Goal: Task Accomplishment & Management: Use online tool/utility

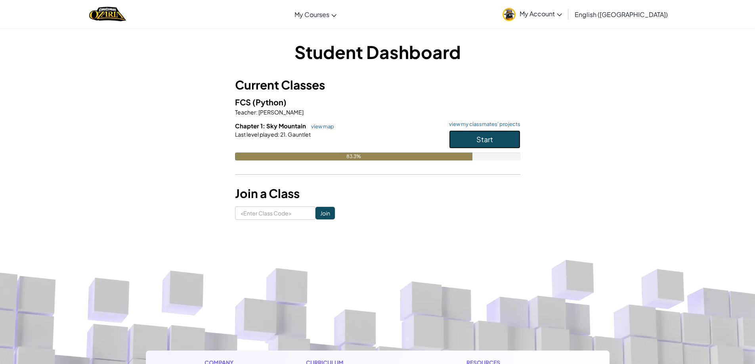
click at [497, 143] on button "Start" at bounding box center [484, 139] width 71 height 18
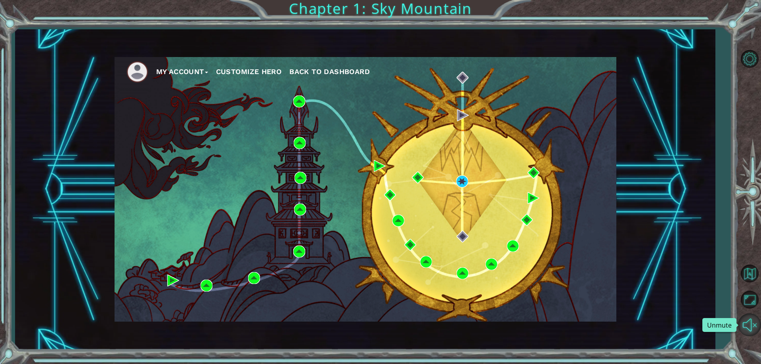
click at [743, 323] on button "Unmute" at bounding box center [749, 324] width 23 height 23
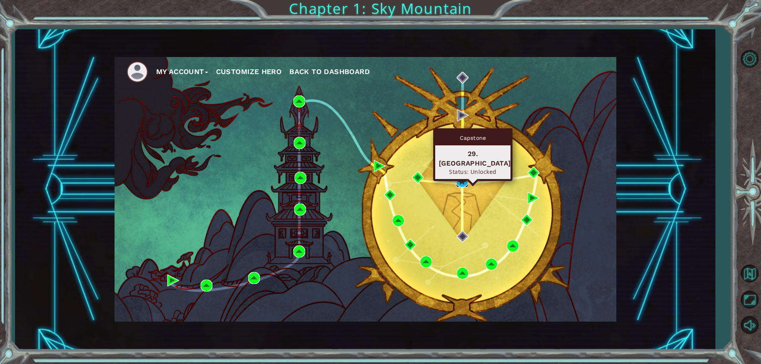
click at [463, 182] on img at bounding box center [462, 182] width 12 height 12
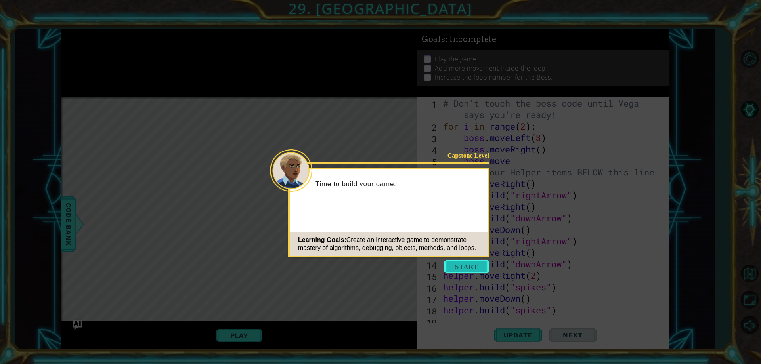
click at [464, 270] on button "Start" at bounding box center [466, 266] width 45 height 13
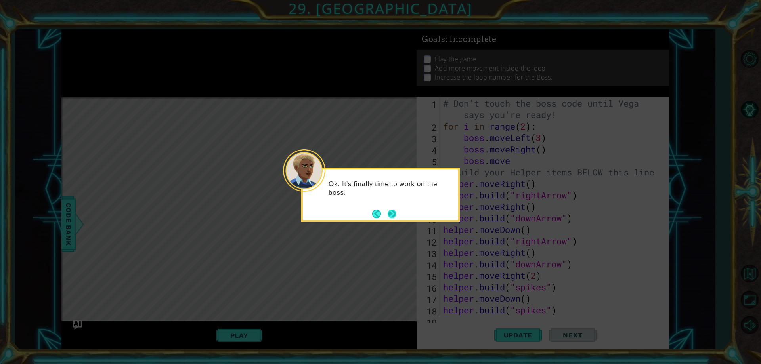
click at [395, 217] on button "Next" at bounding box center [392, 214] width 9 height 9
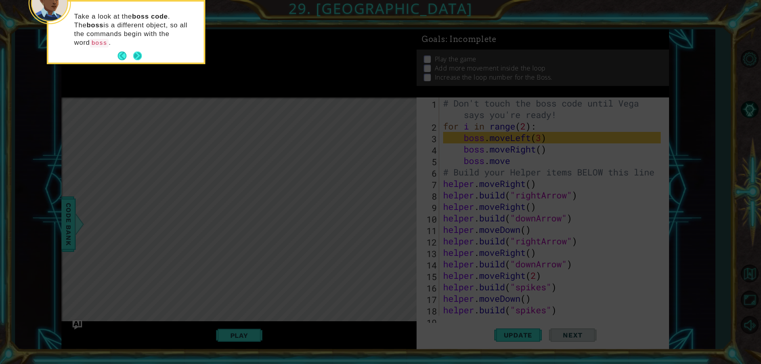
click at [139, 52] on button "Next" at bounding box center [137, 56] width 9 height 9
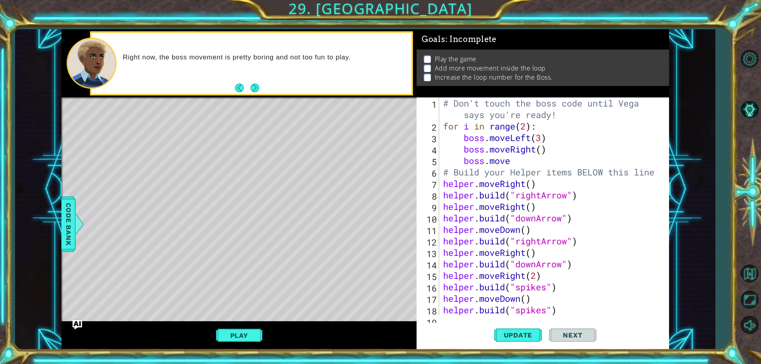
click at [543, 161] on div "# Don't touch the boss code until Vega says you're ready! for i in range ( 2 ) …" at bounding box center [552, 223] width 223 height 253
click at [256, 88] on button "Next" at bounding box center [254, 88] width 9 height 9
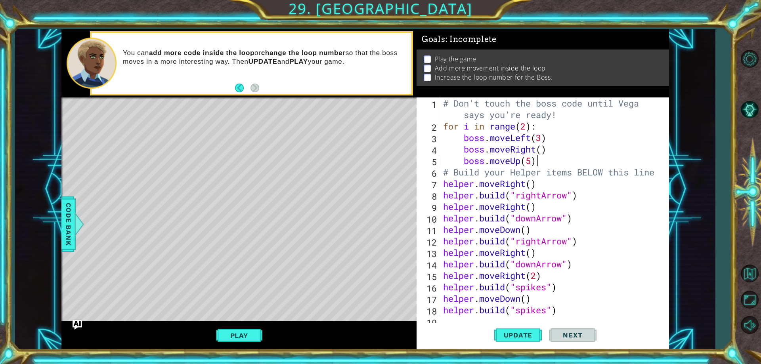
click at [528, 126] on div "# Don't touch the boss code until Vega says you're ready! for i in range ( 2 ) …" at bounding box center [552, 223] width 223 height 253
type textarea "for i in range(6):"
drag, startPoint x: 514, startPoint y: 345, endPoint x: 514, endPoint y: 339, distance: 6.0
click at [514, 339] on button "Update" at bounding box center [518, 335] width 48 height 25
click at [517, 337] on span "Update" at bounding box center [518, 335] width 45 height 8
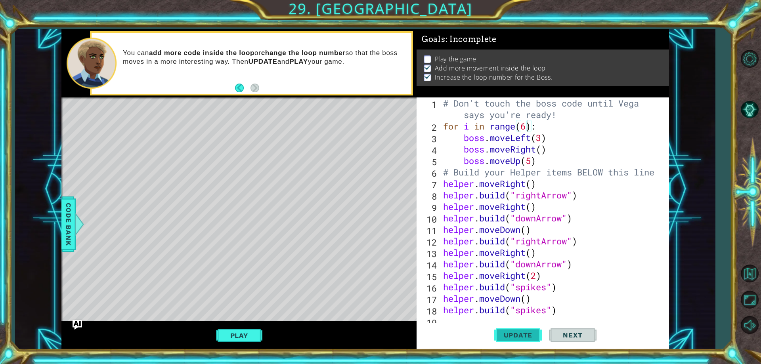
click at [508, 337] on span "Update" at bounding box center [518, 335] width 45 height 8
click at [251, 339] on button "Play" at bounding box center [239, 335] width 46 height 15
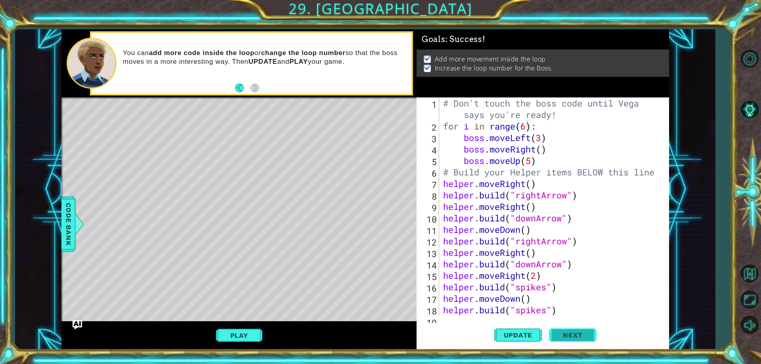
click at [584, 337] on span "Next" at bounding box center [572, 336] width 35 height 8
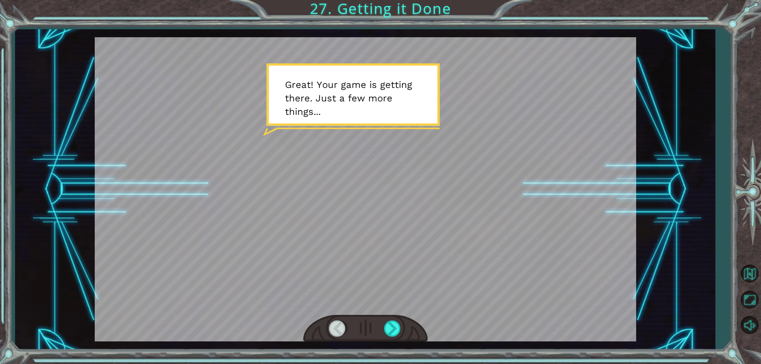
click at [405, 334] on div at bounding box center [365, 328] width 124 height 27
click at [391, 330] on div at bounding box center [393, 329] width 18 height 16
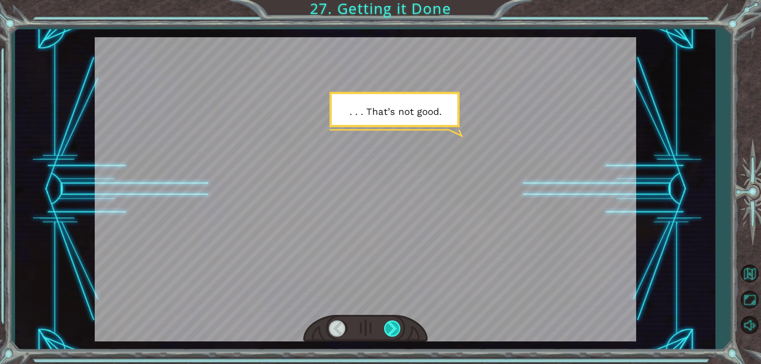
click at [395, 336] on div at bounding box center [393, 329] width 18 height 16
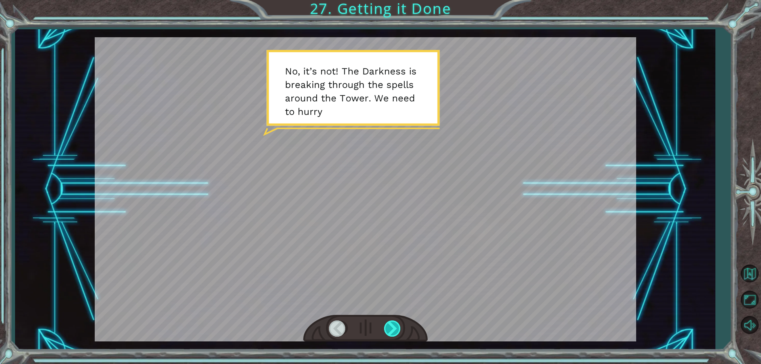
click at [395, 336] on div at bounding box center [393, 329] width 18 height 16
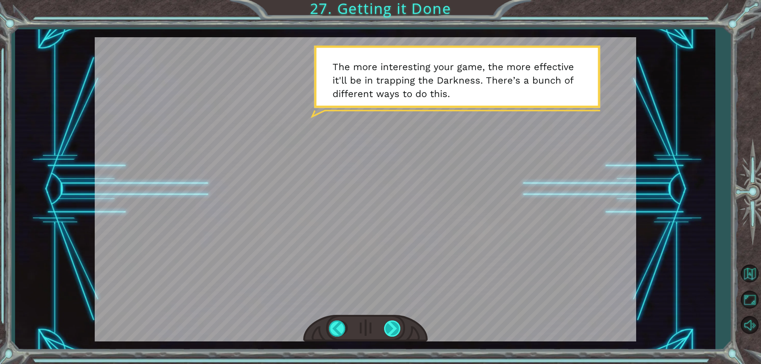
click at [395, 336] on div at bounding box center [393, 329] width 18 height 16
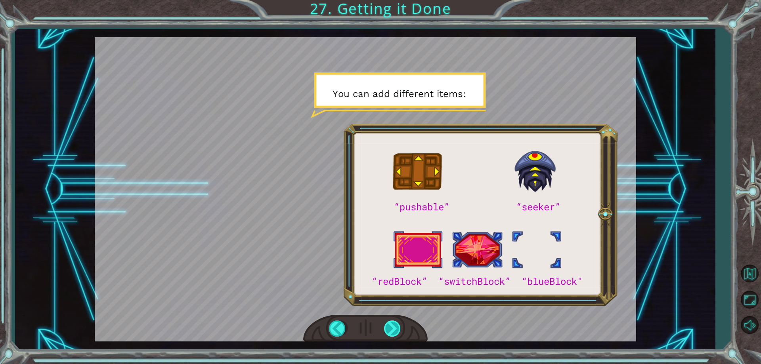
click at [395, 336] on div at bounding box center [393, 329] width 18 height 16
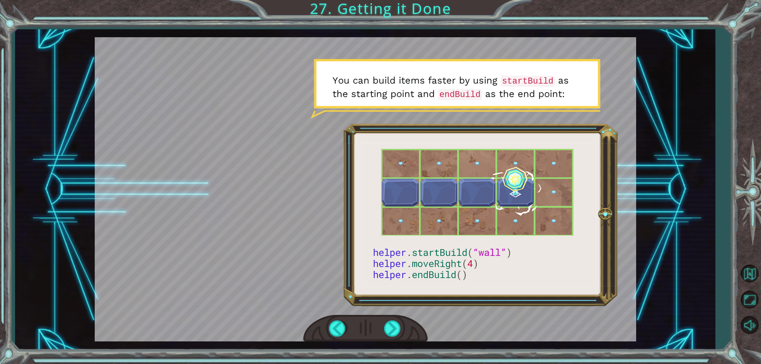
click at [382, 336] on div at bounding box center [365, 328] width 124 height 27
click at [392, 329] on div at bounding box center [393, 329] width 18 height 16
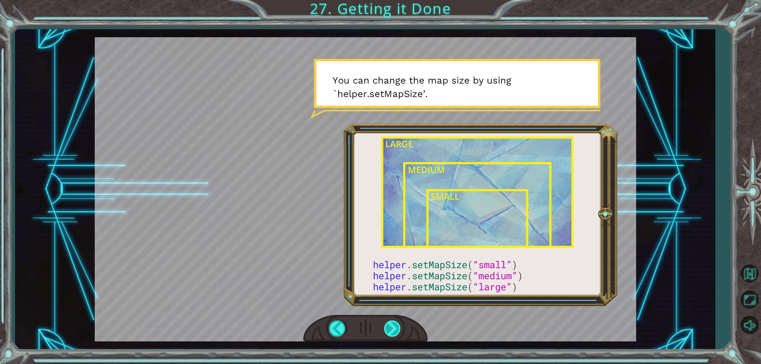
click at [399, 327] on div at bounding box center [393, 329] width 18 height 16
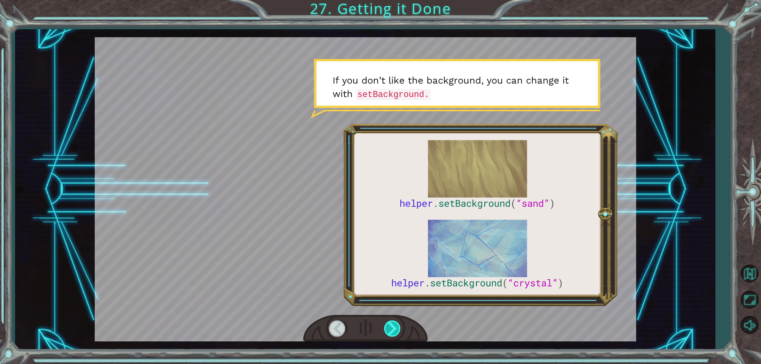
click at [390, 322] on div at bounding box center [393, 329] width 18 height 16
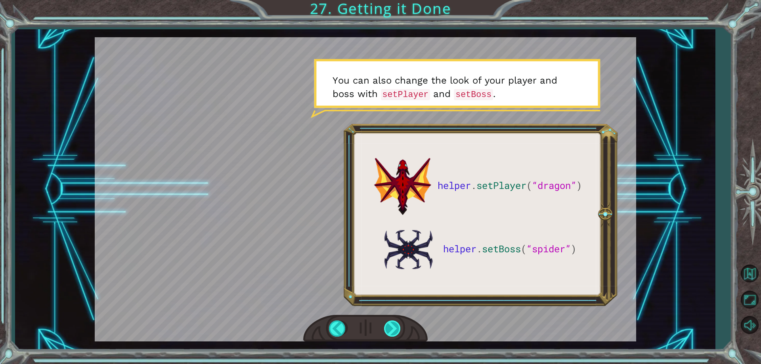
click at [390, 322] on div at bounding box center [393, 329] width 18 height 16
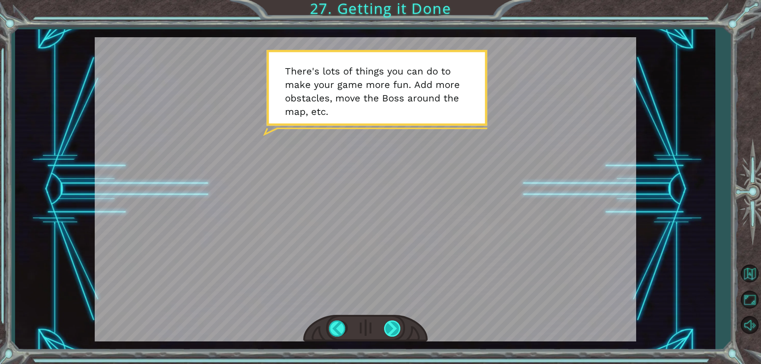
click at [390, 322] on div at bounding box center [393, 329] width 18 height 16
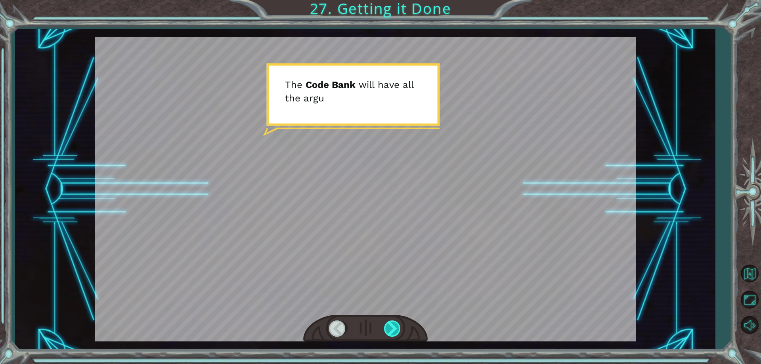
click at [390, 322] on div at bounding box center [393, 329] width 18 height 16
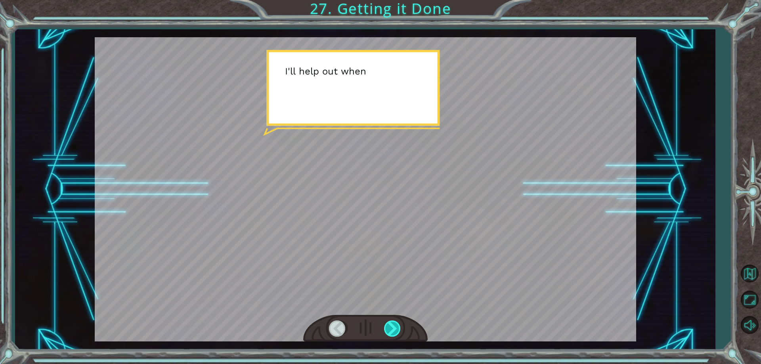
click at [390, 322] on div at bounding box center [393, 329] width 18 height 16
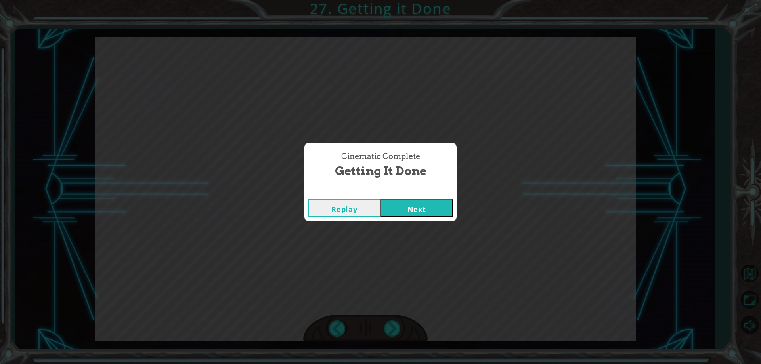
click at [422, 201] on button "Next" at bounding box center [416, 208] width 72 height 18
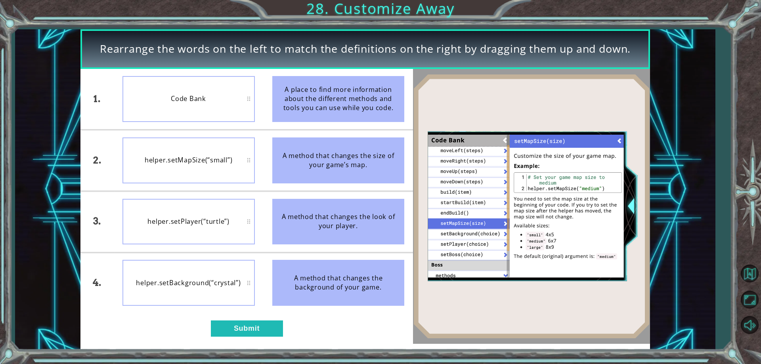
click at [260, 337] on div "1. 2. 3. 4. Code Bank helper.setMapSize(“small”) helper.setPlayer(“turtle”) hel…" at bounding box center [246, 206] width 333 height 275
click at [260, 330] on button "Submit" at bounding box center [247, 329] width 72 height 16
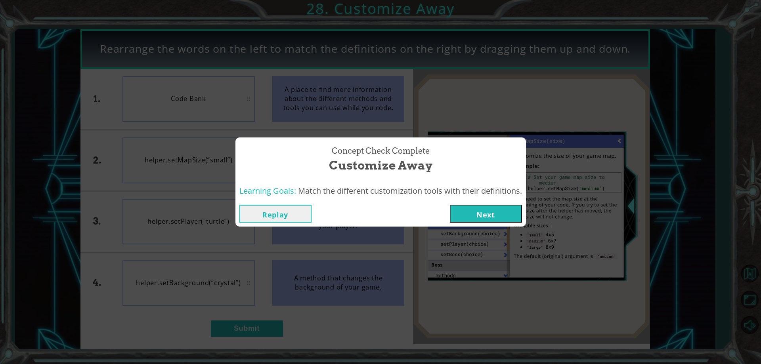
click at [466, 218] on button "Next" at bounding box center [486, 214] width 72 height 18
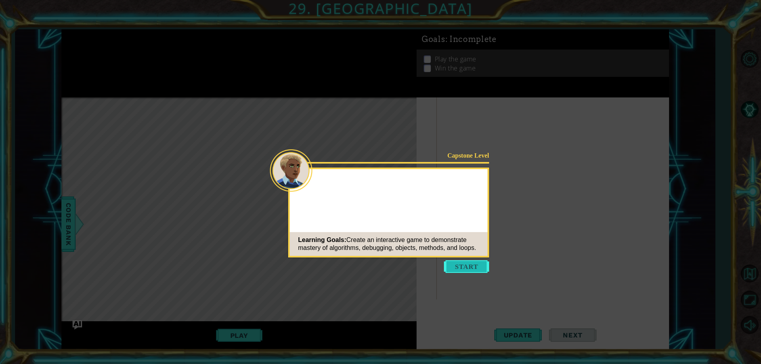
click at [463, 264] on button "Start" at bounding box center [466, 266] width 45 height 13
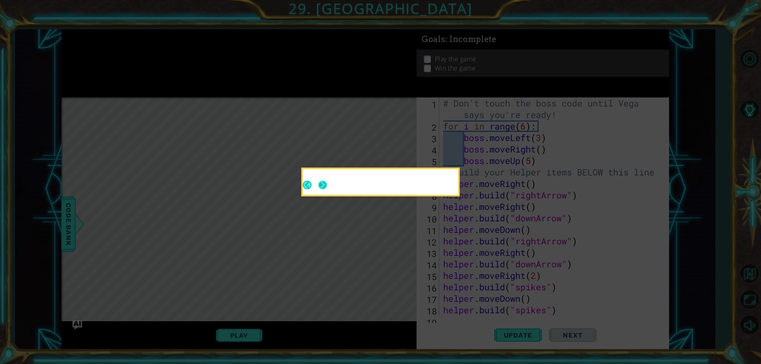
click at [323, 187] on div at bounding box center [380, 182] width 155 height 26
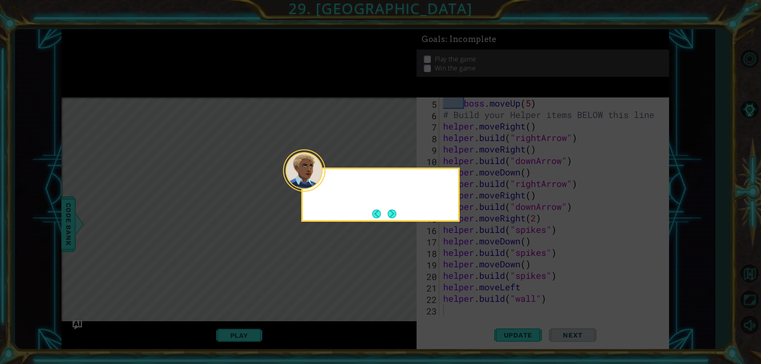
click at [393, 216] on button "Next" at bounding box center [392, 214] width 9 height 9
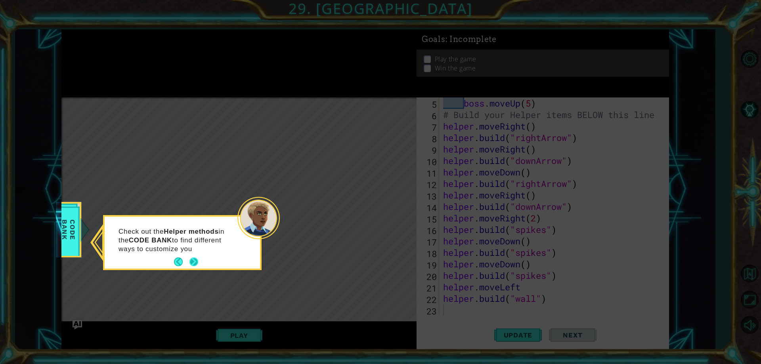
click at [197, 264] on button "Next" at bounding box center [193, 262] width 9 height 9
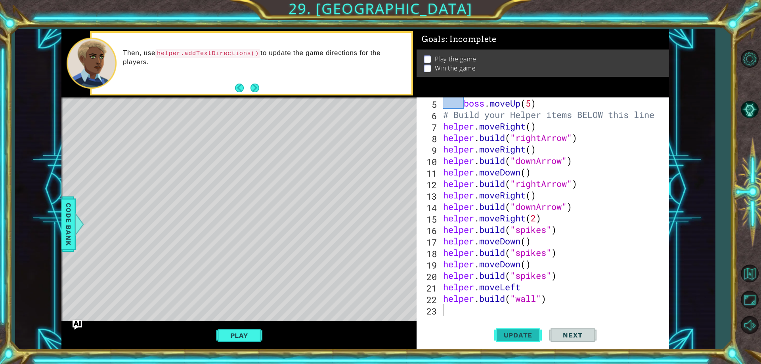
click at [515, 333] on span "Update" at bounding box center [518, 335] width 45 height 8
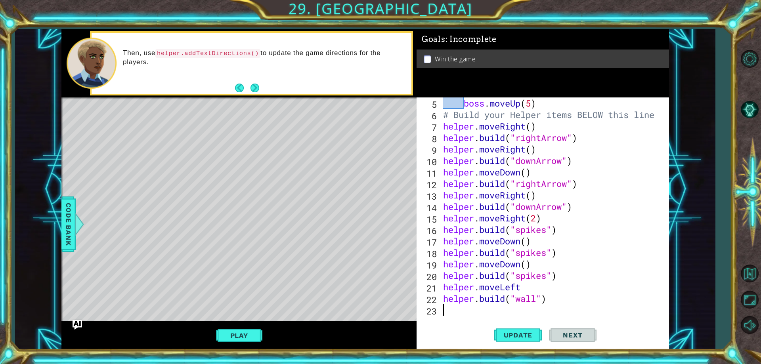
click at [483, 306] on div "boss . moveUp ( 5 ) # Build your Helper items BELOW this line helper . moveRigh…" at bounding box center [552, 217] width 223 height 241
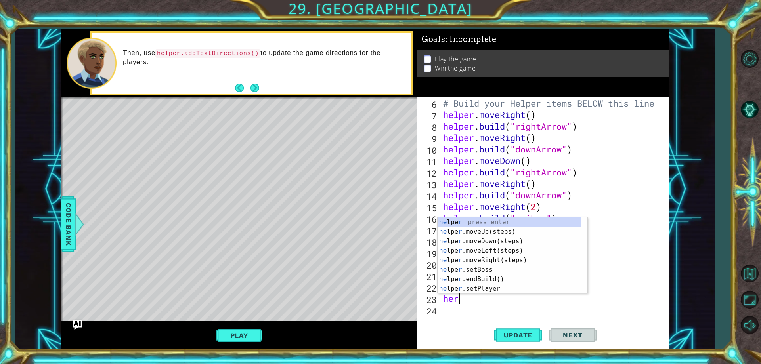
scroll to position [0, 0]
type textarea "h"
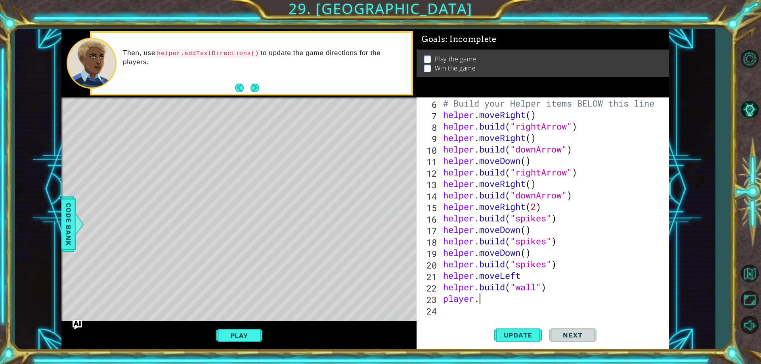
scroll to position [0, 1]
click at [530, 289] on div "helper.set Player press enter" at bounding box center [512, 298] width 150 height 29
type textarea "helper.setPlayer("turtle")"
click at [595, 306] on div "# Build your Helper items BELOW this line helper . moveRight ( ) helper . build…" at bounding box center [552, 217] width 223 height 241
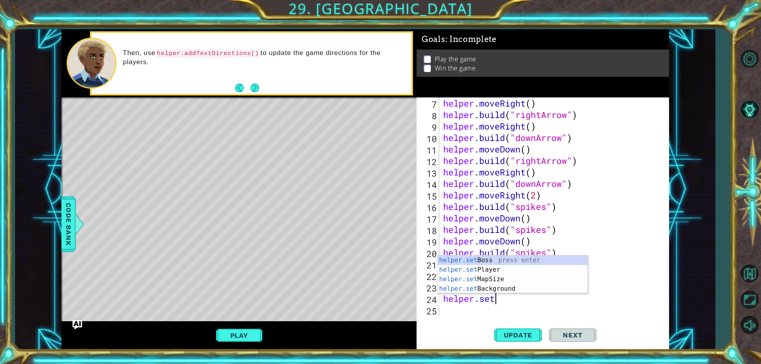
scroll to position [0, 2]
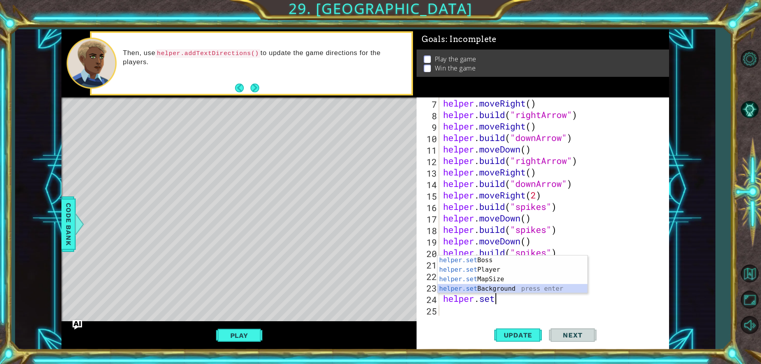
click at [530, 287] on div "helper.set Boss press enter helper.set Player press enter helper.set MapSize pr…" at bounding box center [512, 284] width 150 height 57
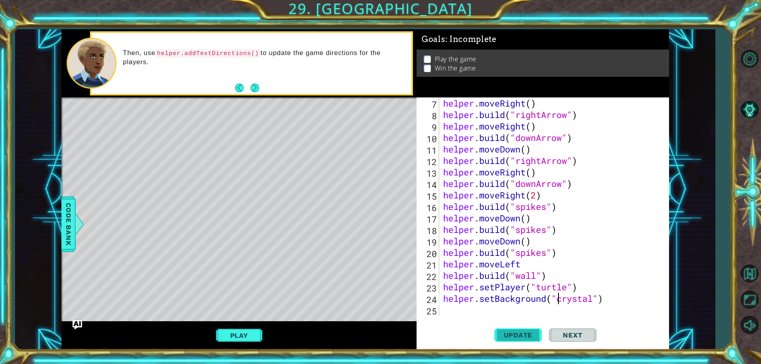
type textarea "helper.setBackground("crystal")"
click at [510, 332] on span "Update" at bounding box center [518, 335] width 45 height 8
click at [508, 317] on div "helper.setBackground("crystal") 7 8 9 10 11 12 13 14 15 16 17 18 19 20 21 22 23…" at bounding box center [542, 223] width 252 height 252
click at [472, 302] on div "helper . moveRight ( ) helper . build ( "rightArrow" ) helper . moveRight ( ) h…" at bounding box center [552, 217] width 223 height 241
click at [459, 308] on div "helper . moveRight ( ) helper . build ( "rightArrow" ) helper . moveRight ( ) h…" at bounding box center [552, 217] width 223 height 241
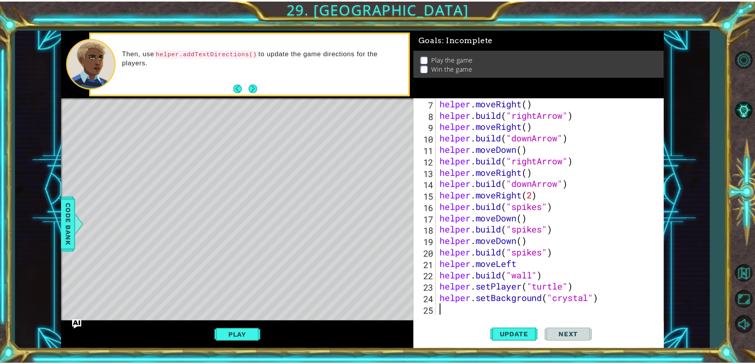
scroll to position [0, 0]
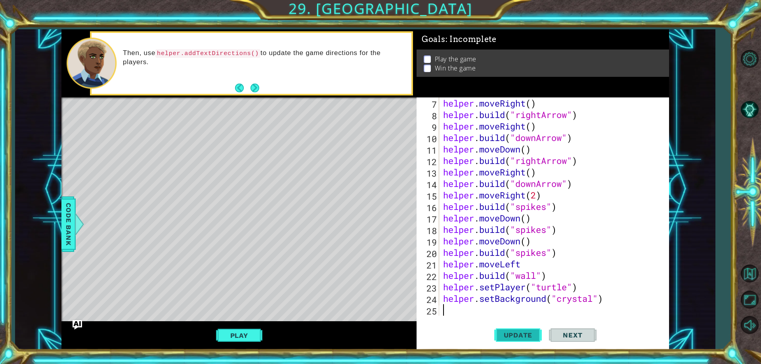
click at [523, 331] on button "Update" at bounding box center [518, 335] width 48 height 25
click at [229, 338] on button "Play" at bounding box center [239, 335] width 46 height 15
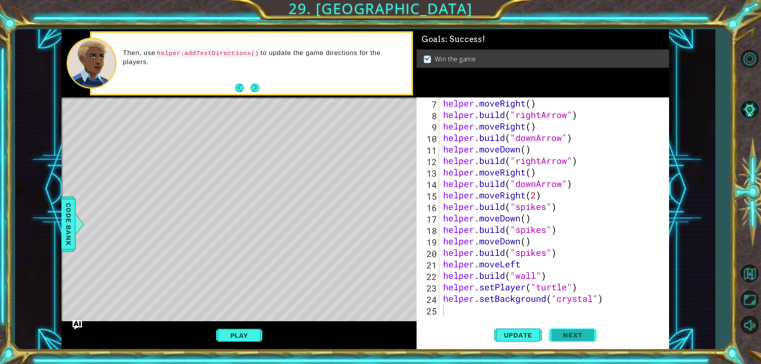
click at [570, 336] on span "Next" at bounding box center [572, 336] width 35 height 8
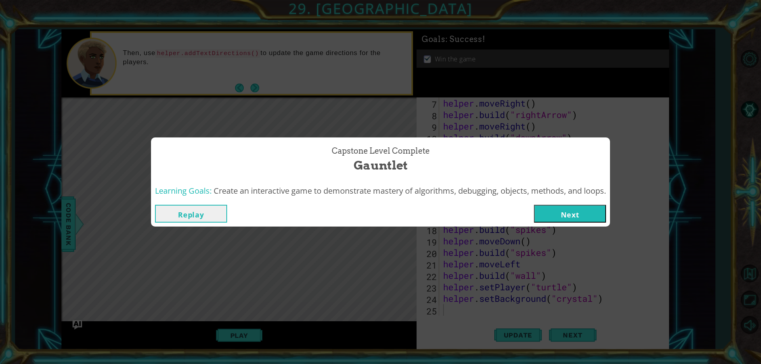
click at [573, 223] on div "Replay Next" at bounding box center [380, 214] width 459 height 26
click at [576, 219] on button "Next" at bounding box center [570, 214] width 72 height 18
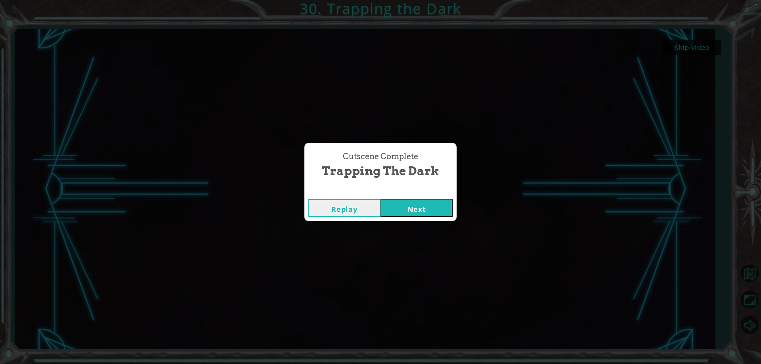
click at [444, 204] on button "Next" at bounding box center [416, 208] width 72 height 18
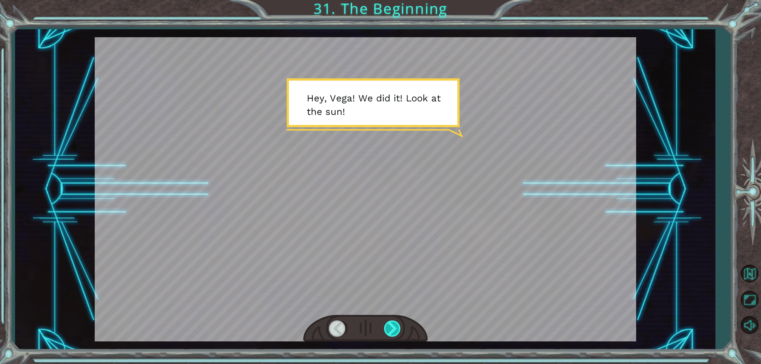
click at [385, 328] on div at bounding box center [393, 329] width 18 height 16
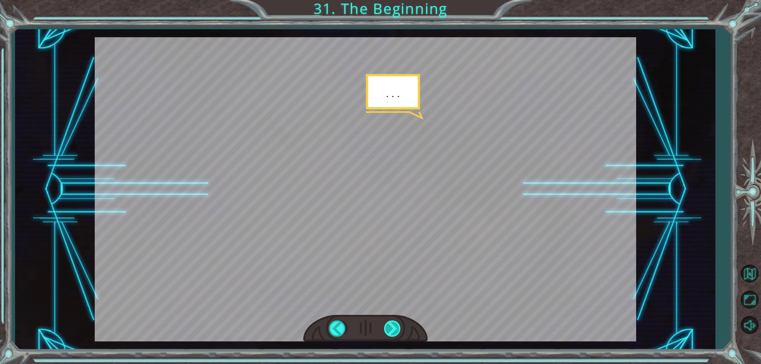
click at [397, 330] on div at bounding box center [393, 329] width 18 height 16
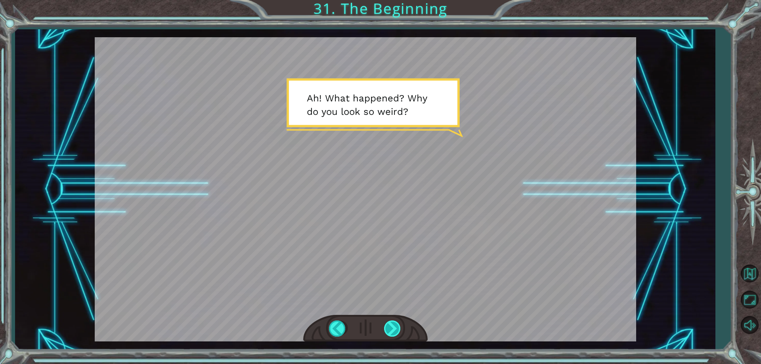
click at [397, 330] on div at bounding box center [393, 329] width 18 height 16
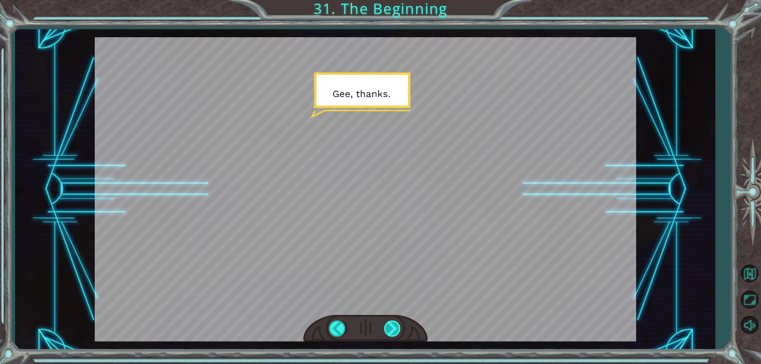
click at [397, 330] on div at bounding box center [393, 329] width 18 height 16
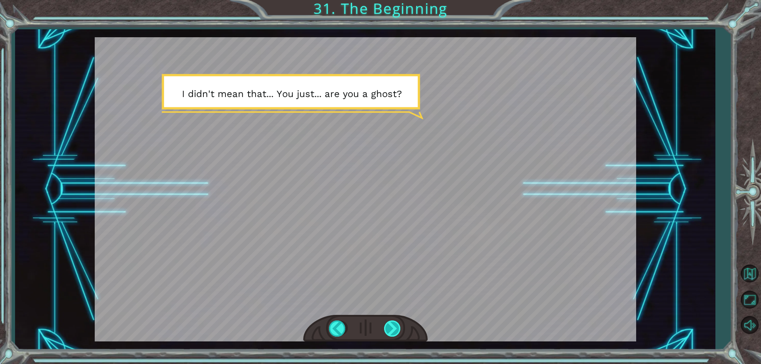
click at [397, 330] on div at bounding box center [393, 329] width 18 height 16
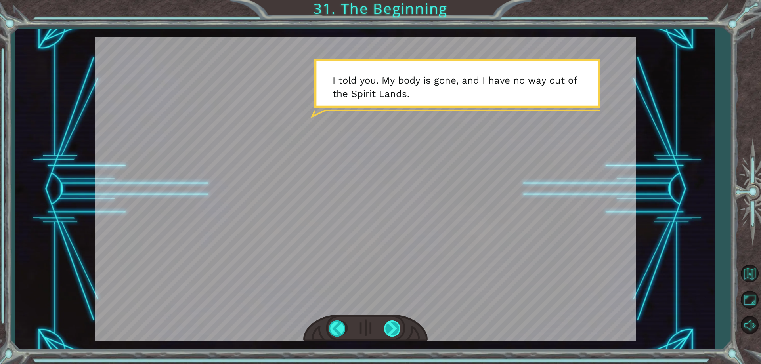
click at [397, 330] on div at bounding box center [393, 329] width 18 height 16
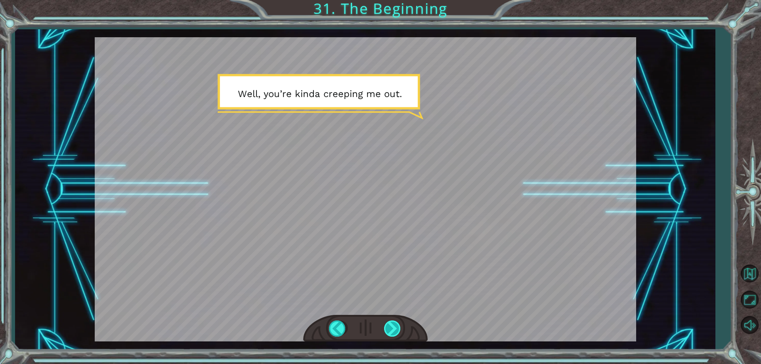
click at [397, 330] on div at bounding box center [393, 329] width 18 height 16
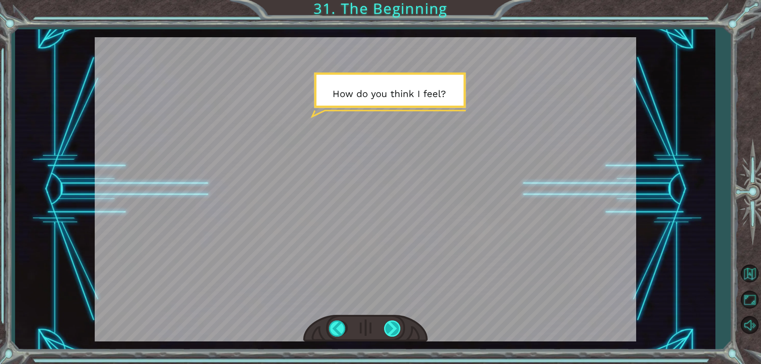
click at [397, 330] on div at bounding box center [393, 329] width 18 height 16
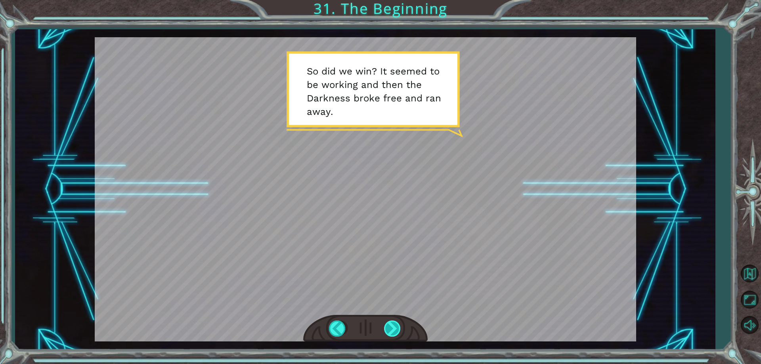
click at [397, 330] on div at bounding box center [393, 329] width 18 height 16
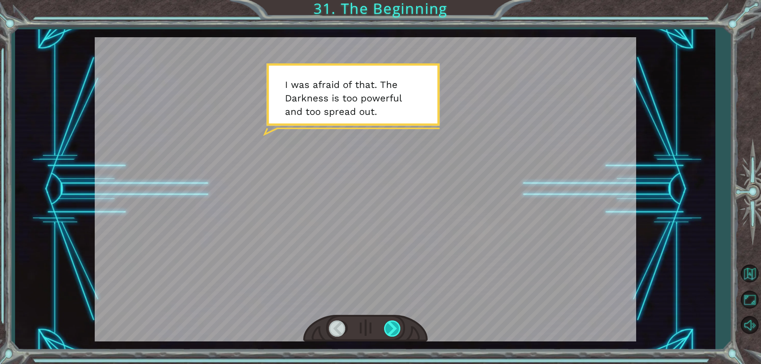
click at [397, 330] on div at bounding box center [393, 329] width 18 height 16
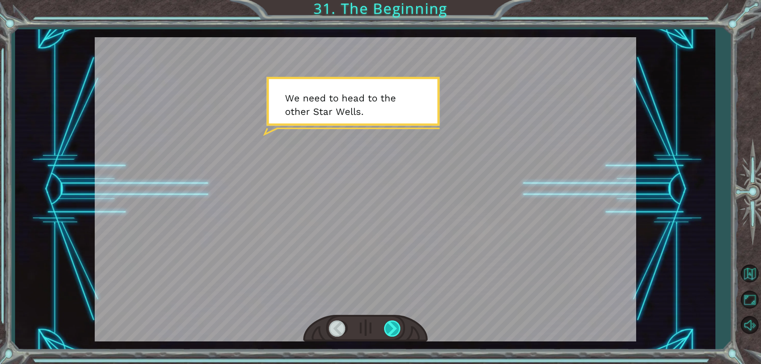
click at [397, 330] on div at bounding box center [393, 329] width 18 height 16
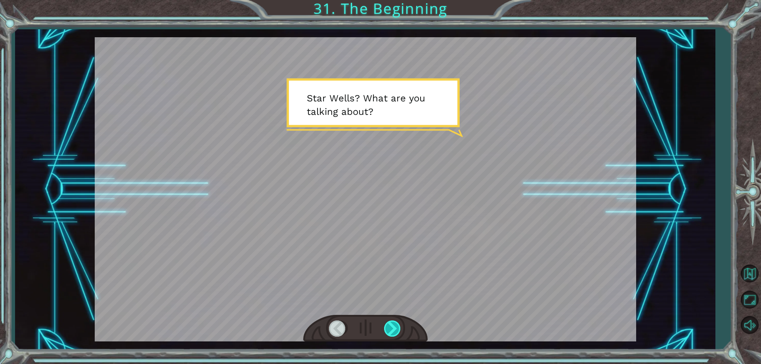
click at [397, 330] on div at bounding box center [393, 329] width 18 height 16
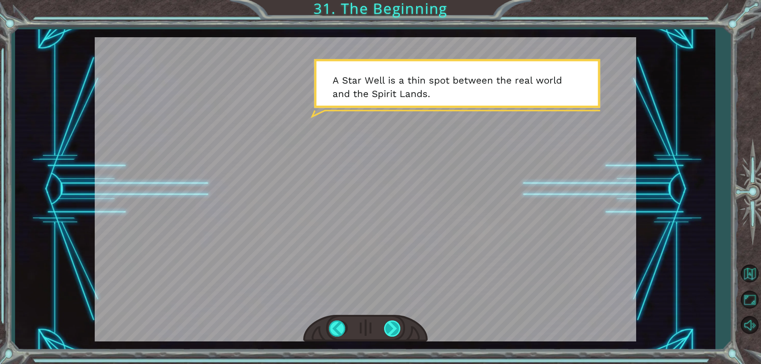
click at [397, 330] on div at bounding box center [393, 329] width 18 height 16
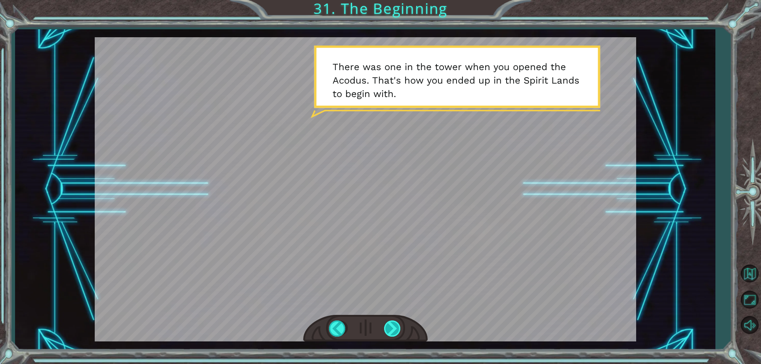
click at [397, 330] on div at bounding box center [393, 329] width 18 height 16
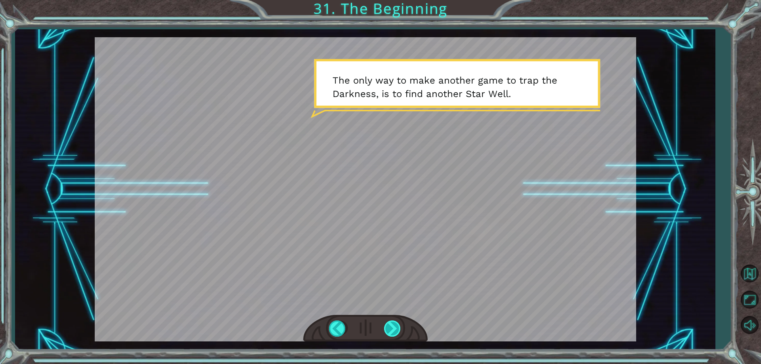
click at [397, 330] on div at bounding box center [393, 329] width 18 height 16
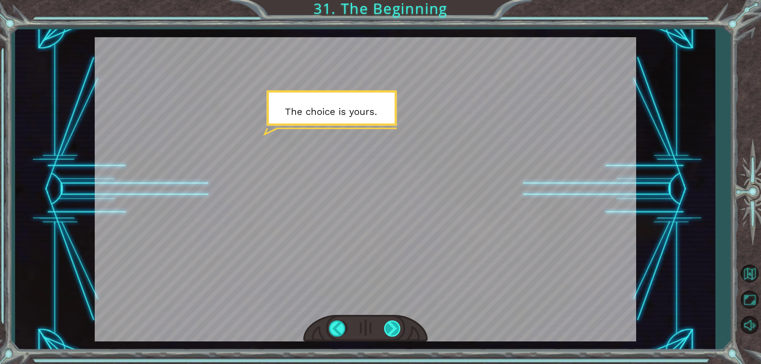
click at [397, 330] on div at bounding box center [393, 329] width 18 height 16
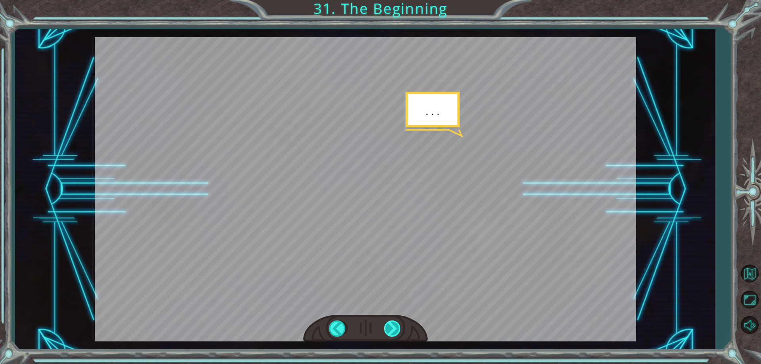
click at [397, 330] on div at bounding box center [393, 329] width 18 height 16
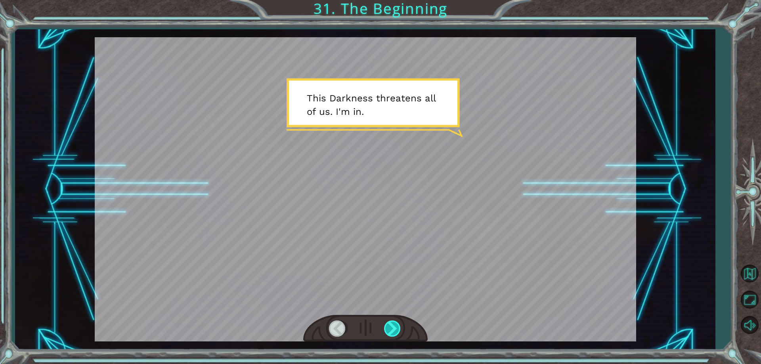
click at [397, 330] on div at bounding box center [393, 329] width 18 height 16
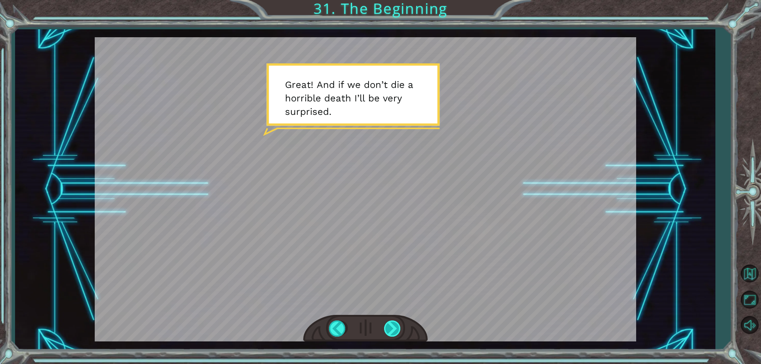
click at [397, 330] on div at bounding box center [393, 329] width 18 height 16
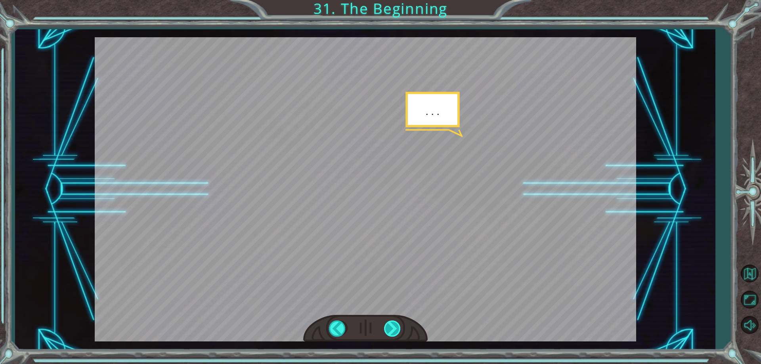
click at [397, 330] on div at bounding box center [393, 329] width 18 height 16
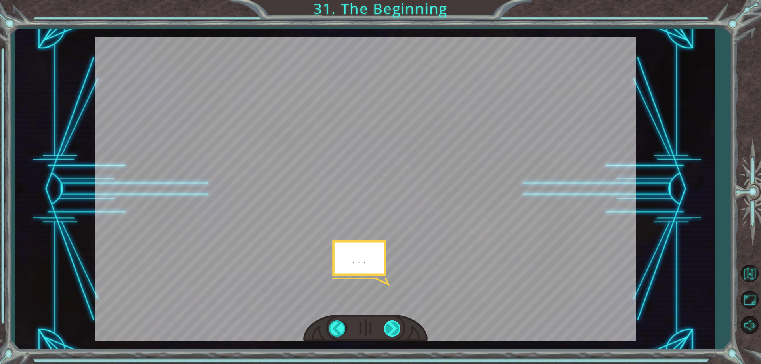
click at [397, 330] on div at bounding box center [393, 329] width 18 height 16
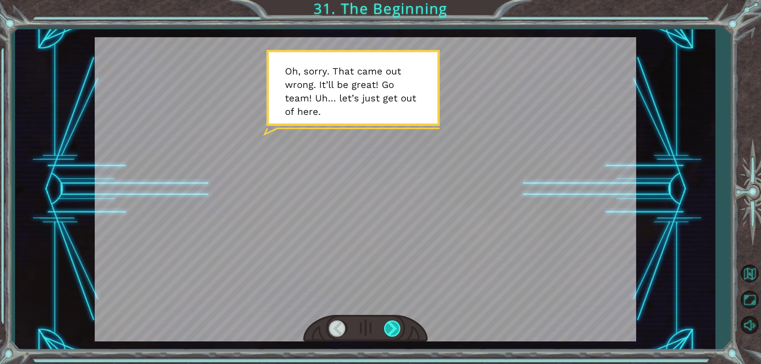
click at [397, 330] on div at bounding box center [393, 329] width 18 height 16
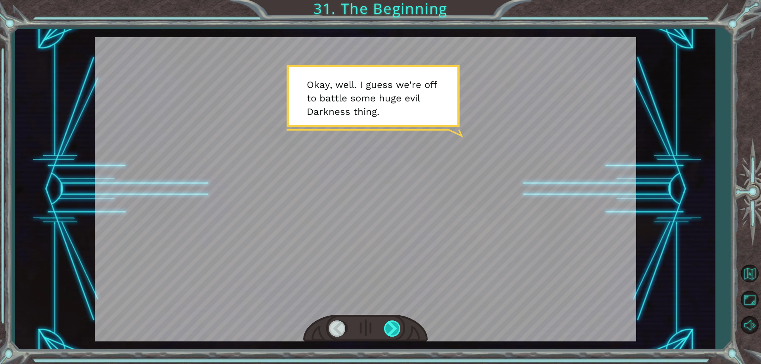
click at [397, 330] on div at bounding box center [393, 329] width 18 height 16
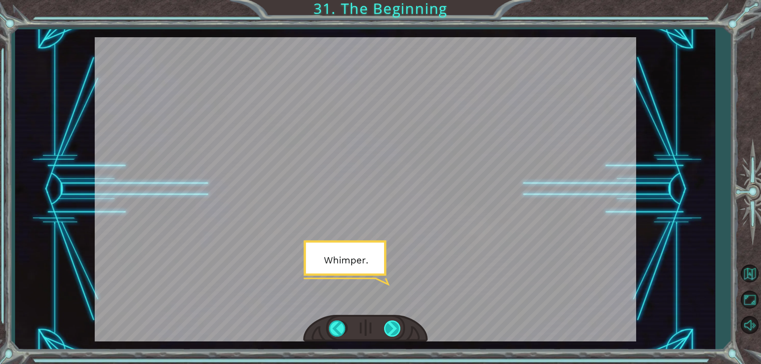
click at [397, 330] on div at bounding box center [393, 329] width 18 height 16
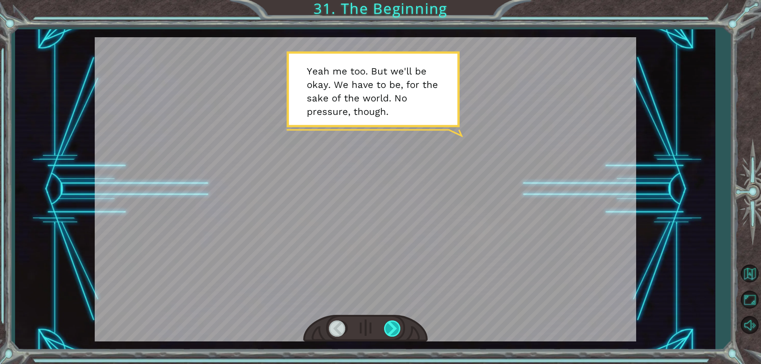
click at [397, 330] on div at bounding box center [393, 329] width 18 height 16
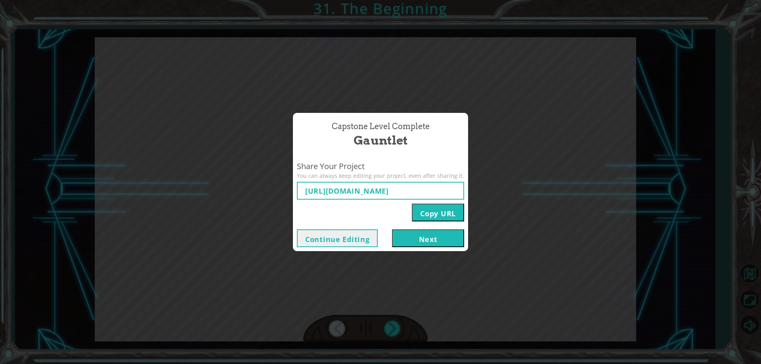
click at [426, 235] on button "Next" at bounding box center [428, 238] width 72 height 18
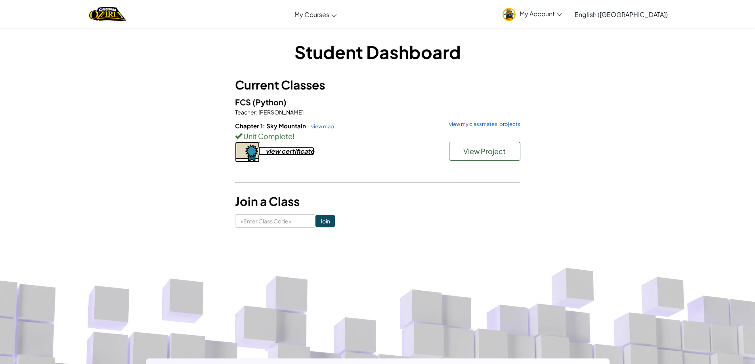
click at [307, 151] on div "view certificate" at bounding box center [290, 151] width 49 height 8
click at [388, 99] on h5 "FCS (Python)" at bounding box center [377, 102] width 285 height 12
click at [485, 127] on h6 "Chapter 1: Sky Mountain view map view my classmates' projects" at bounding box center [377, 126] width 285 height 9
click at [487, 126] on link "view my classmates' projects" at bounding box center [482, 124] width 75 height 5
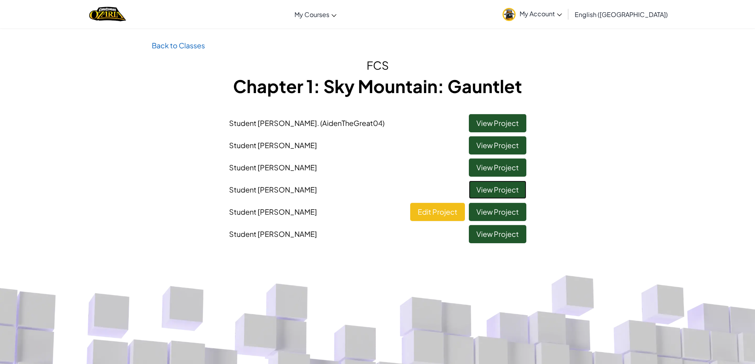
click at [488, 195] on link "View Project" at bounding box center [497, 190] width 57 height 18
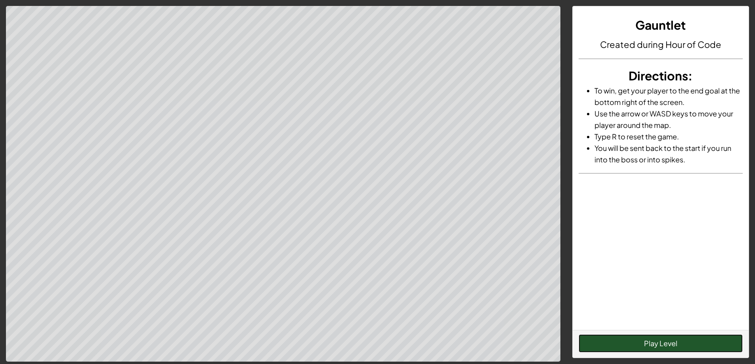
click at [694, 340] on button "Play Level" at bounding box center [661, 343] width 164 height 18
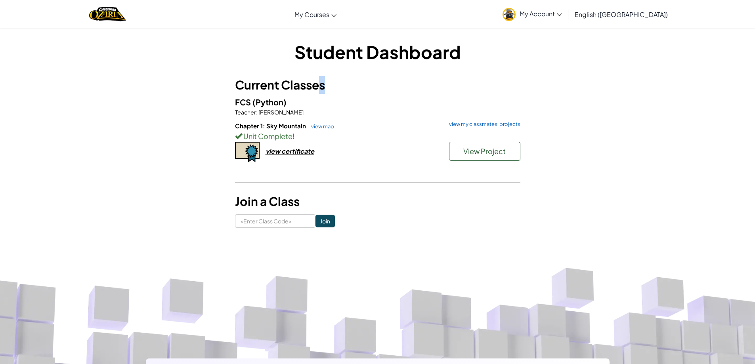
drag, startPoint x: 317, startPoint y: 91, endPoint x: 620, endPoint y: 181, distance: 316.3
click at [620, 181] on div "Student Dashboard Current Classes FCS (Python) Teacher : Adrienne Thomas Chapte…" at bounding box center [377, 134] width 755 height 212
click at [514, 126] on link "view my classmates' projects" at bounding box center [482, 124] width 75 height 5
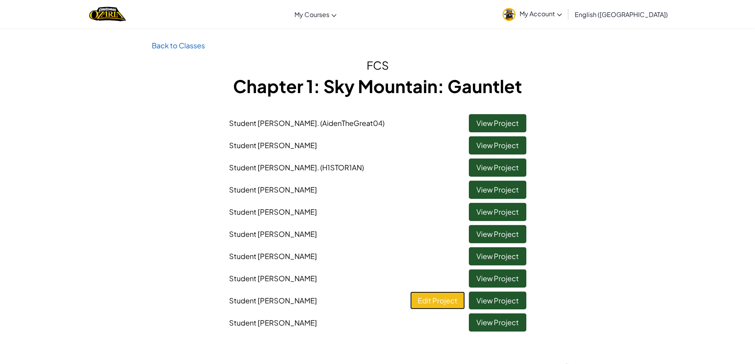
click at [438, 304] on link "Edit Project" at bounding box center [437, 301] width 55 height 18
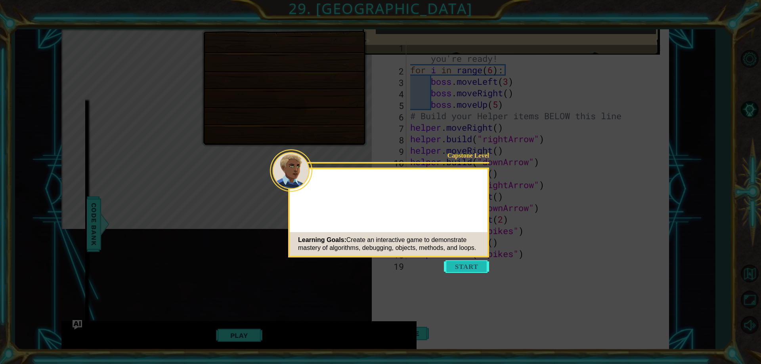
click at [450, 264] on button "Start" at bounding box center [466, 266] width 45 height 13
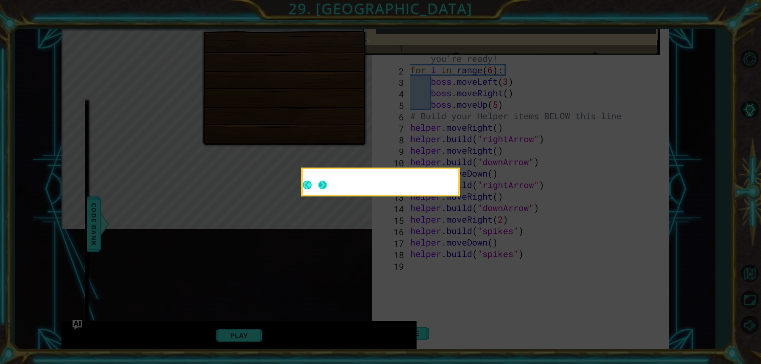
click at [324, 189] on button "Next" at bounding box center [322, 185] width 9 height 9
click at [323, 190] on footer at bounding box center [315, 185] width 24 height 19
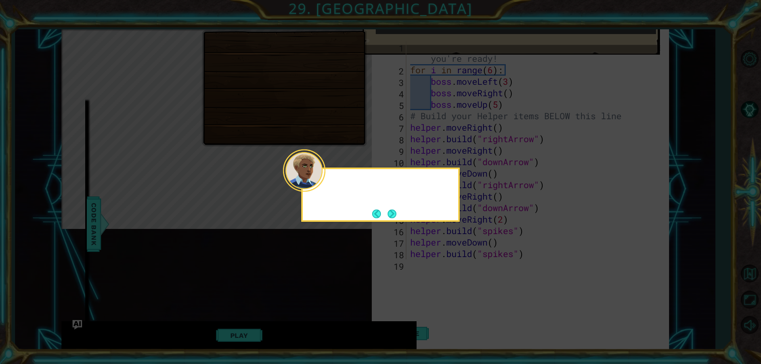
click at [322, 185] on div at bounding box center [304, 170] width 42 height 42
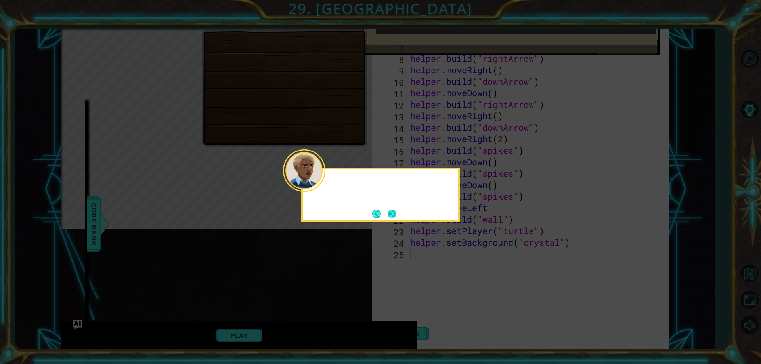
scroll to position [80, 0]
click at [395, 216] on button "Next" at bounding box center [392, 214] width 9 height 9
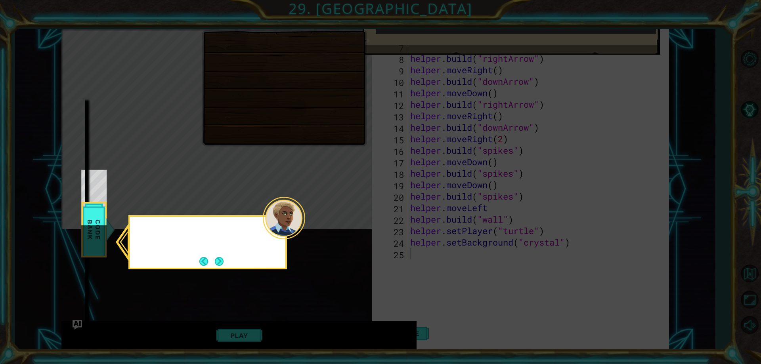
scroll to position [32, 0]
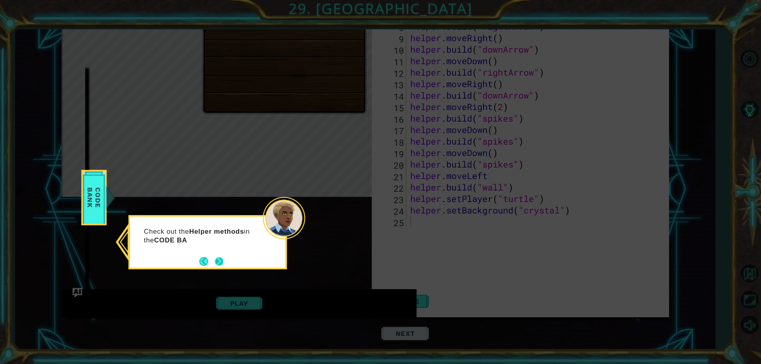
click at [212, 260] on footer at bounding box center [211, 262] width 24 height 12
click at [215, 259] on button "Next" at bounding box center [219, 262] width 9 height 9
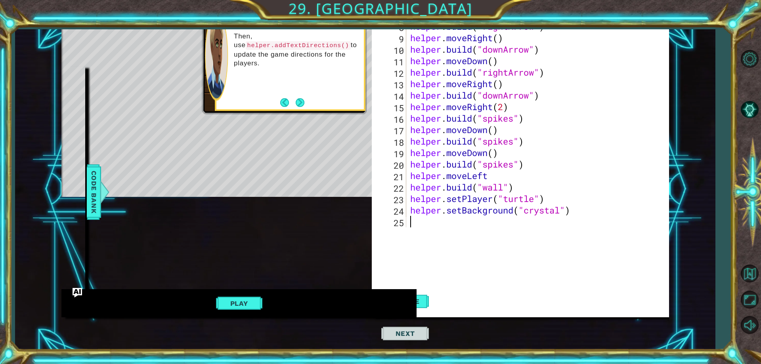
click at [300, 99] on button "Next" at bounding box center [300, 102] width 9 height 9
click at [300, 101] on button "Next" at bounding box center [300, 102] width 9 height 9
drag, startPoint x: 325, startPoint y: 240, endPoint x: 329, endPoint y: 241, distance: 4.4
click at [329, 243] on div "helper methods moveLeft(steps) moveRight(steps) moveUp(steps) moveDown(steps) b…" at bounding box center [364, 157] width 607 height 321
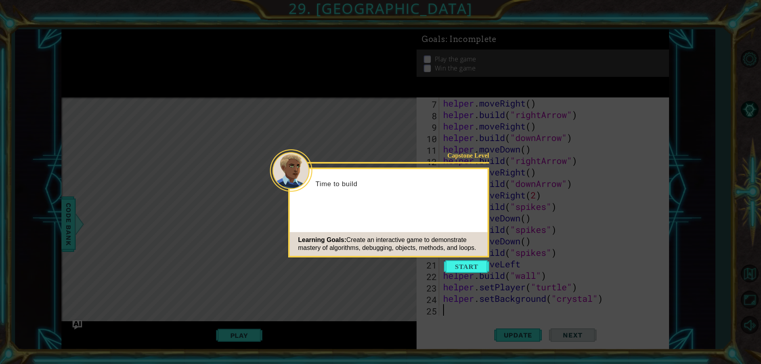
scroll to position [80, 0]
click at [461, 266] on button "Start" at bounding box center [466, 266] width 45 height 13
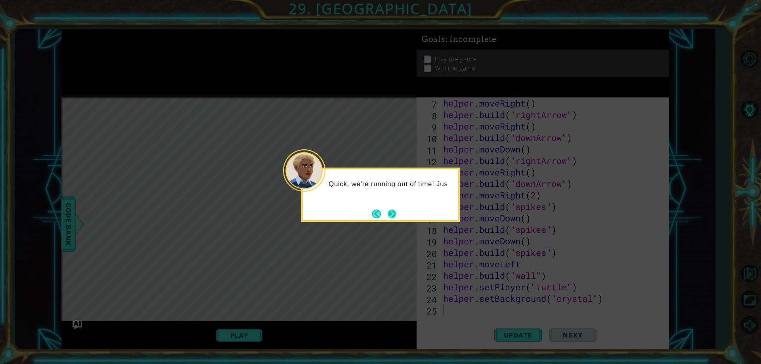
click at [399, 220] on div "Quick, we're running out of time! Jus" at bounding box center [380, 195] width 159 height 54
click at [394, 216] on button "Next" at bounding box center [392, 214] width 9 height 9
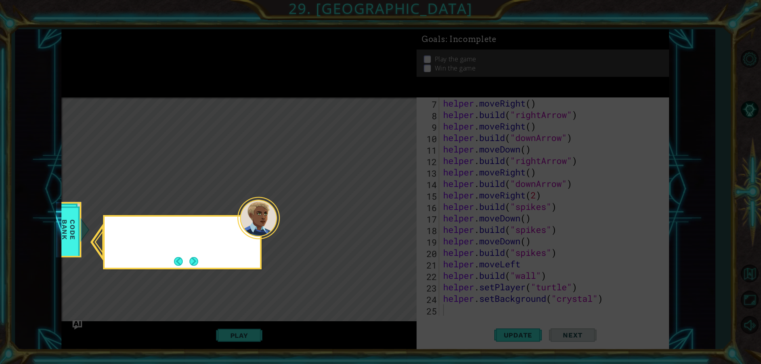
click at [394, 216] on icon at bounding box center [380, 182] width 761 height 364
click at [191, 258] on button "Next" at bounding box center [193, 261] width 9 height 9
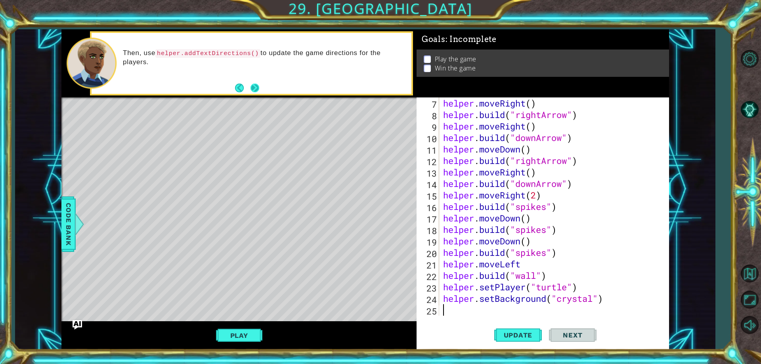
click at [253, 92] on button "Next" at bounding box center [254, 88] width 9 height 9
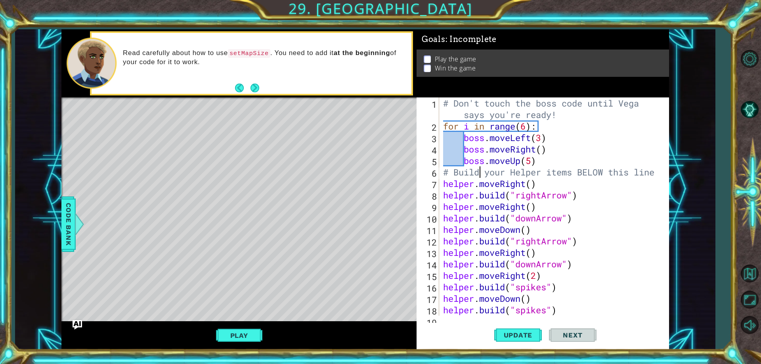
click at [482, 167] on div "# Don't touch the boss code until [PERSON_NAME] says you're ready! for i in ran…" at bounding box center [552, 223] width 223 height 253
click at [553, 165] on div "# Don't touch the boss code until [PERSON_NAME] says you're ready! for i in ran…" at bounding box center [552, 223] width 223 height 253
type textarea "boss.moveUp(5)"
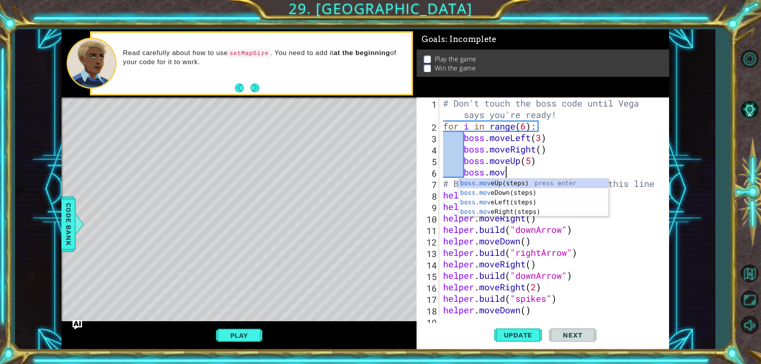
type textarea "boss.move"
click at [501, 214] on div "boss.move Up(steps) press enter boss.move Down(steps) press enter boss.move Lef…" at bounding box center [533, 207] width 150 height 57
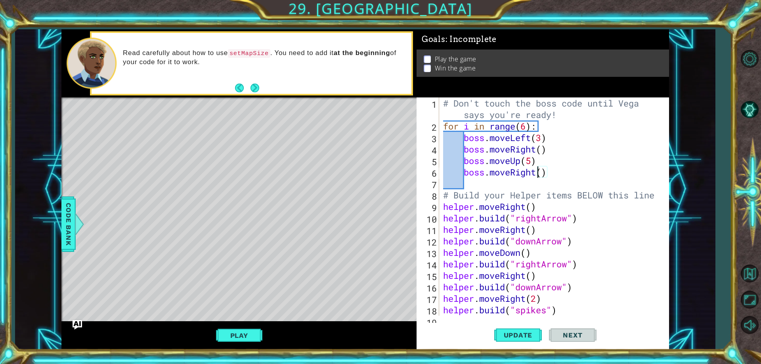
click at [537, 175] on div "# Don't touch the boss code until [PERSON_NAME] says you're ready! for i in ran…" at bounding box center [552, 223] width 223 height 253
type textarea "boss.moveLeft"
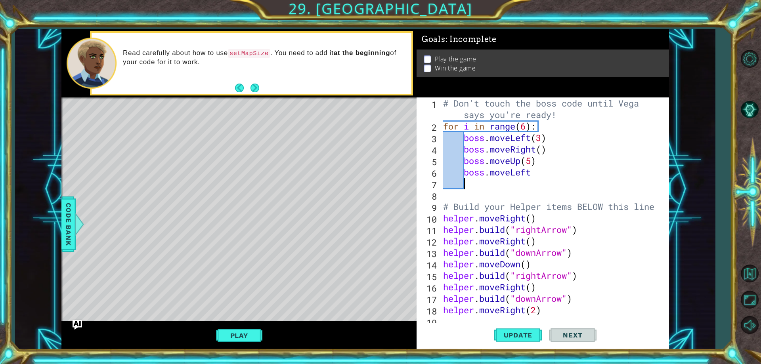
scroll to position [0, 0]
click at [552, 178] on div "# Don't touch the boss code until [PERSON_NAME] says you're ready! for i in ran…" at bounding box center [552, 223] width 223 height 253
click at [558, 175] on div "# Don't touch the boss code until [PERSON_NAME] says you're ready! for i in ran…" at bounding box center [552, 223] width 223 height 253
type textarea "boss.moveDown(5)"
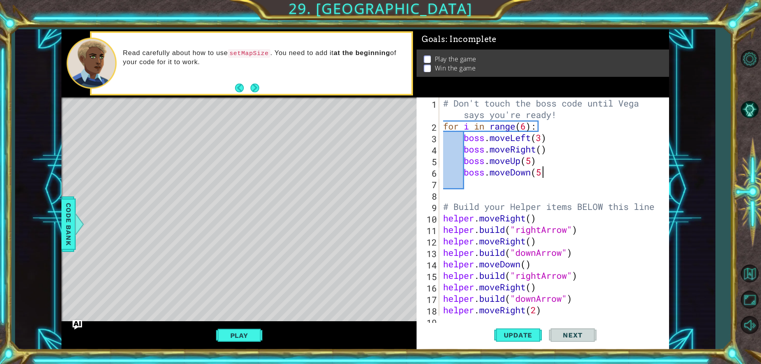
scroll to position [0, 4]
click at [524, 190] on div "# Don't touch the boss code until [PERSON_NAME] says you're ready! for i in ran…" at bounding box center [552, 223] width 223 height 253
click at [532, 186] on div "# Don't touch the boss code until [PERSON_NAME] says you're ready! for i in ran…" at bounding box center [552, 223] width 223 height 253
click at [54, 229] on div "1 ההההההההההההההההההההההההההההההההההההההההההההההההההההההההההההההההההההההההההההה…" at bounding box center [365, 189] width 700 height 321
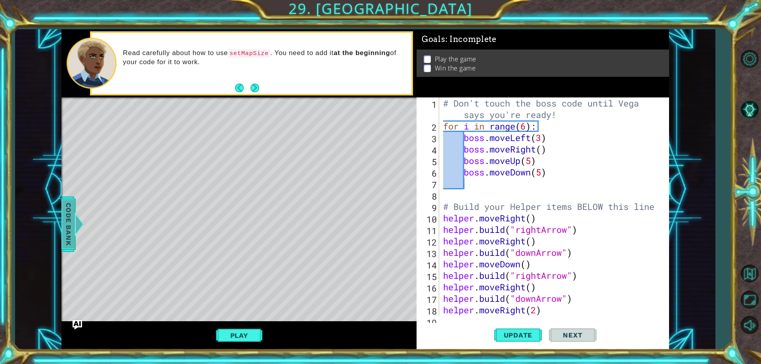
click at [62, 226] on span "Code Bank" at bounding box center [68, 224] width 13 height 48
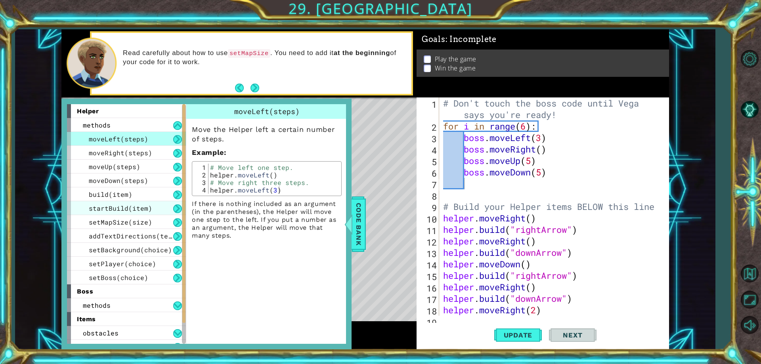
scroll to position [38, 0]
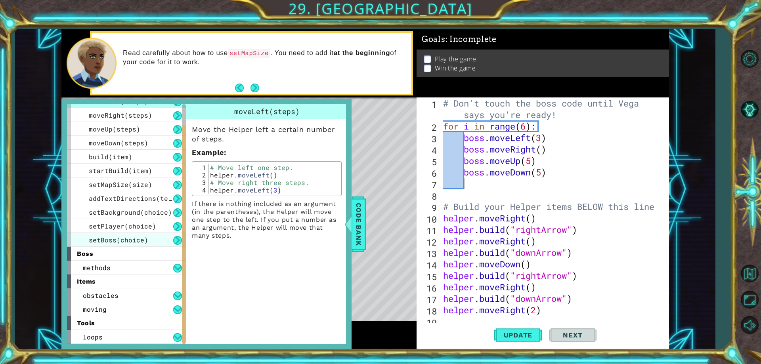
click at [108, 238] on span "setBoss(choice)" at bounding box center [118, 240] width 59 height 8
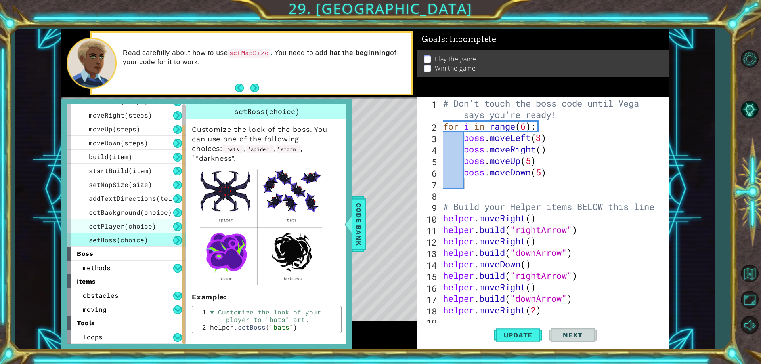
click at [109, 229] on span "setPlayer(choice)" at bounding box center [122, 226] width 67 height 8
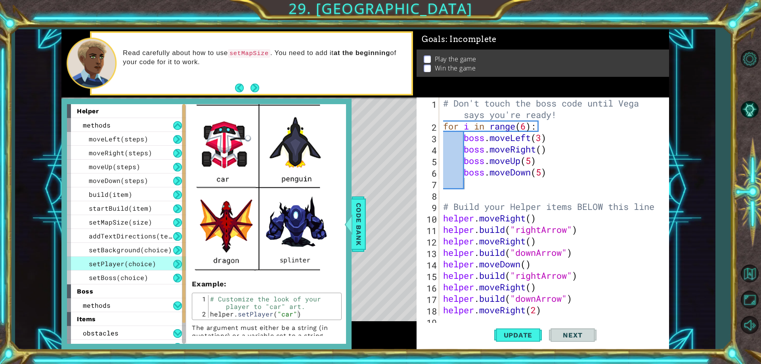
scroll to position [252, 0]
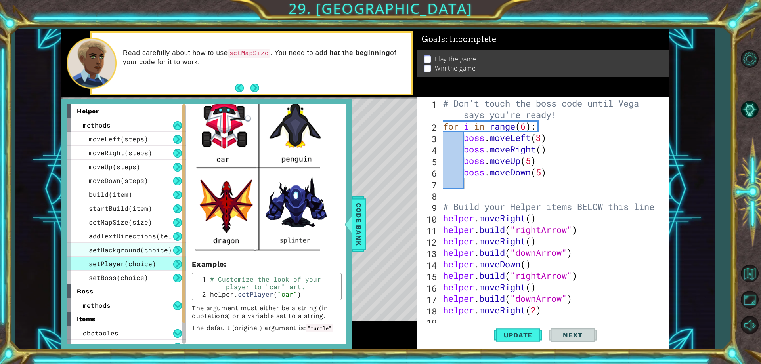
click at [155, 254] on span "setBackground(choice)" at bounding box center [130, 250] width 83 height 8
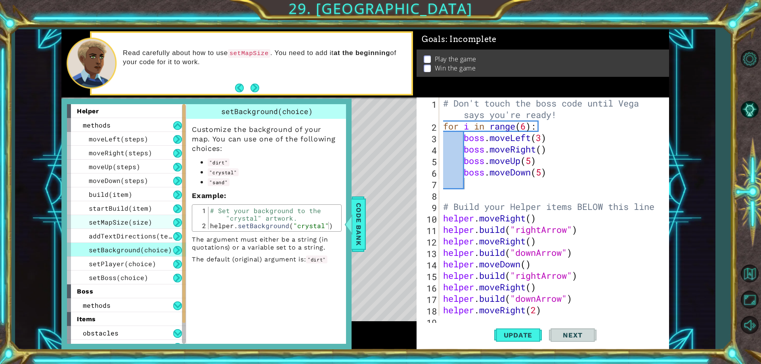
click at [141, 229] on div "setMapSize(size)" at bounding box center [126, 222] width 119 height 14
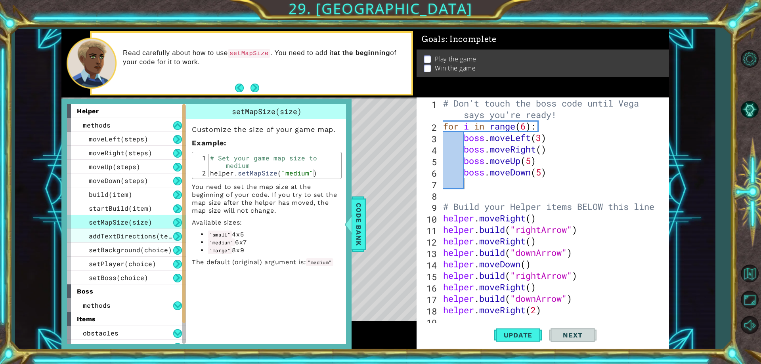
click at [132, 233] on span "addTextDirections(text)" at bounding box center [134, 236] width 91 height 8
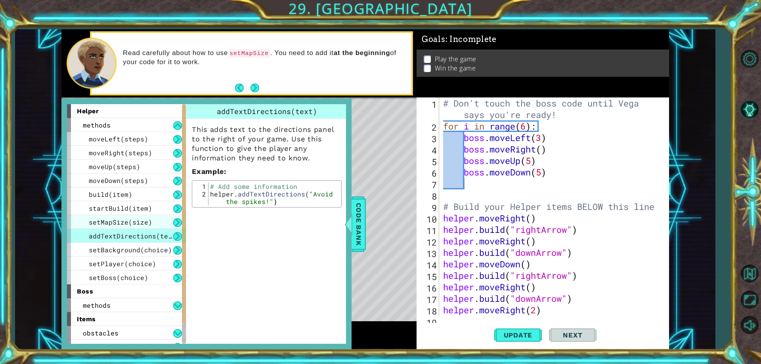
click at [149, 228] on div "setMapSize(size)" at bounding box center [126, 222] width 119 height 14
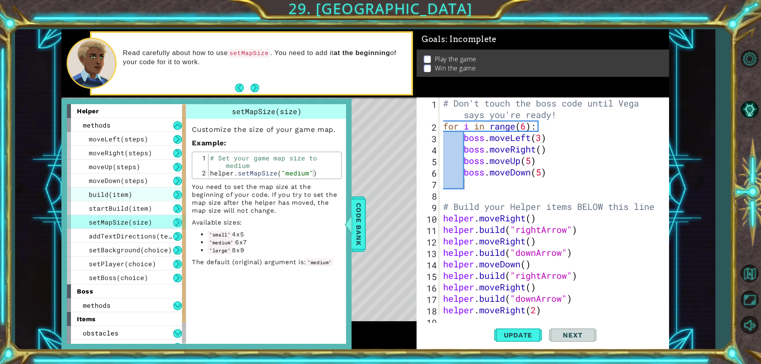
scroll to position [38, 0]
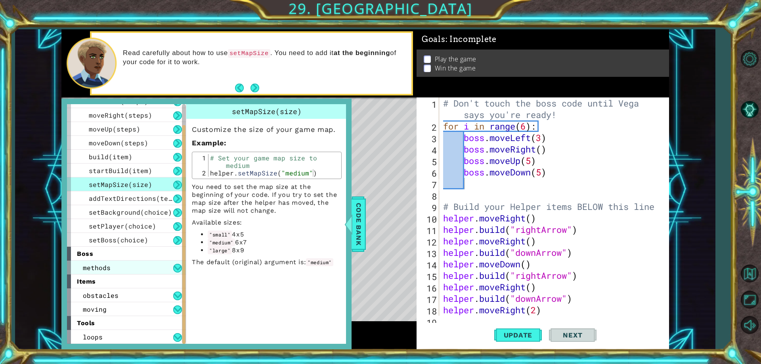
click at [88, 265] on span "methods" at bounding box center [97, 268] width 28 height 8
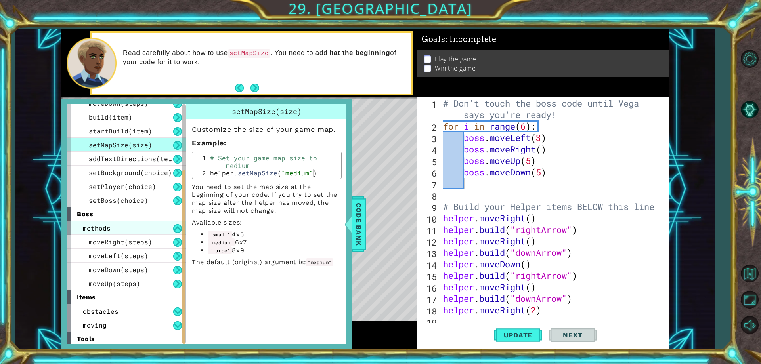
scroll to position [93, 0]
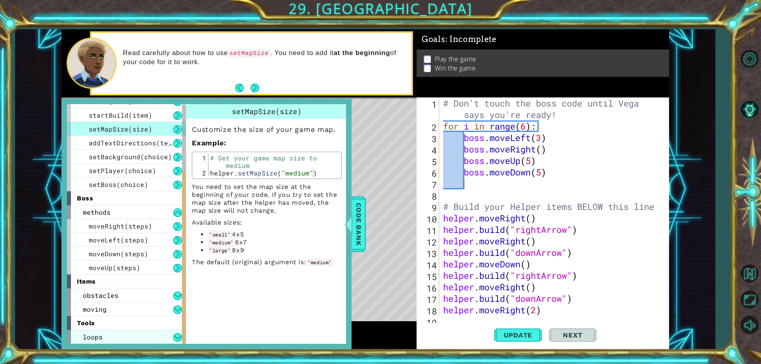
click at [103, 334] on div "loops" at bounding box center [126, 337] width 119 height 14
click at [107, 337] on div "loops" at bounding box center [126, 337] width 119 height 14
click at [106, 329] on div "tools" at bounding box center [126, 323] width 119 height 14
click at [95, 333] on span "loops" at bounding box center [93, 337] width 20 height 8
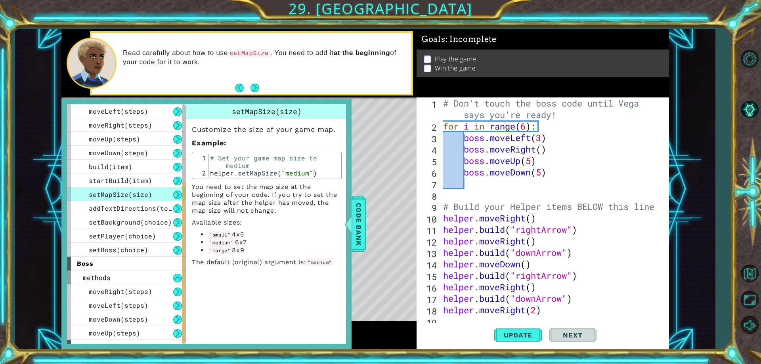
scroll to position [107, 0]
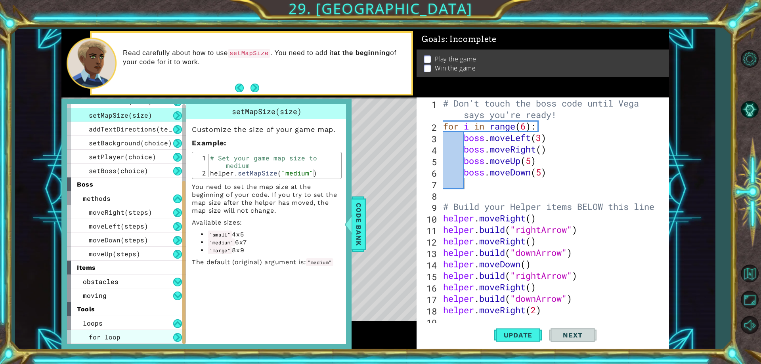
click at [106, 332] on div "for loop" at bounding box center [126, 337] width 119 height 14
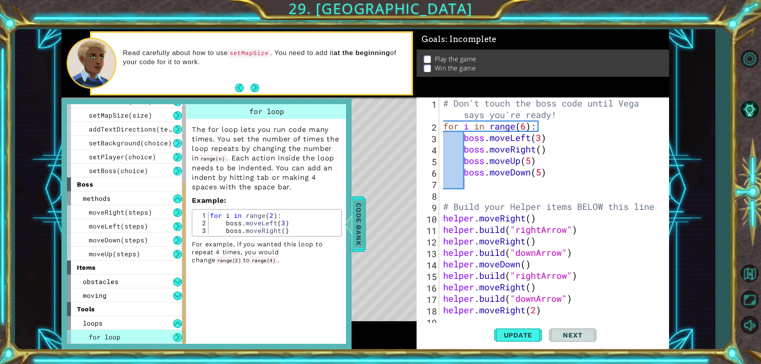
click at [364, 209] on span "Code Bank" at bounding box center [358, 224] width 13 height 48
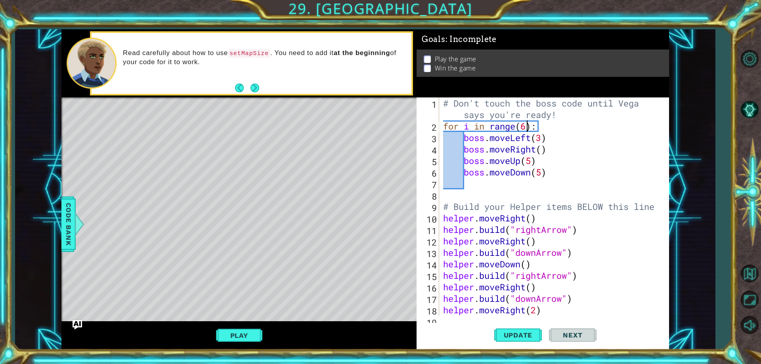
click at [526, 126] on div "# Don't touch the boss code until [PERSON_NAME] says you're ready! for i in ran…" at bounding box center [552, 223] width 223 height 253
type textarea "for i in range(7):"
click at [510, 336] on span "Update" at bounding box center [518, 335] width 45 height 8
click at [220, 331] on button "Play" at bounding box center [239, 335] width 46 height 15
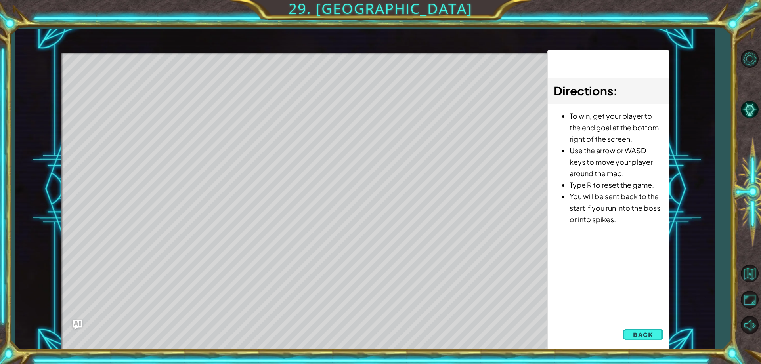
click at [629, 335] on button "Back" at bounding box center [643, 335] width 40 height 16
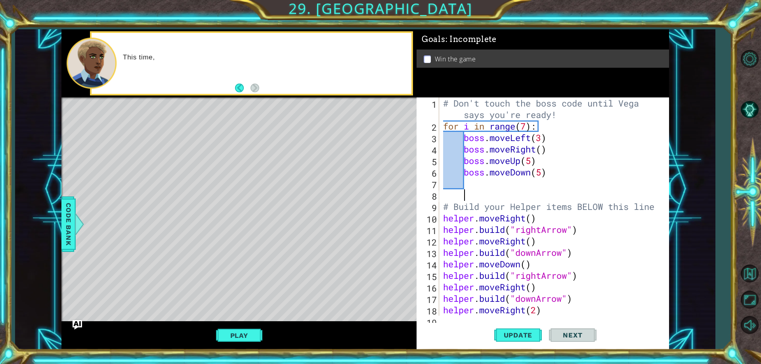
click at [505, 193] on div "# Don't touch the boss code until [PERSON_NAME] says you're ready! for i in ran…" at bounding box center [552, 223] width 223 height 253
click at [522, 185] on div "# Don't touch the boss code until [PERSON_NAME] says you're ready! for i in ran…" at bounding box center [552, 223] width 223 height 253
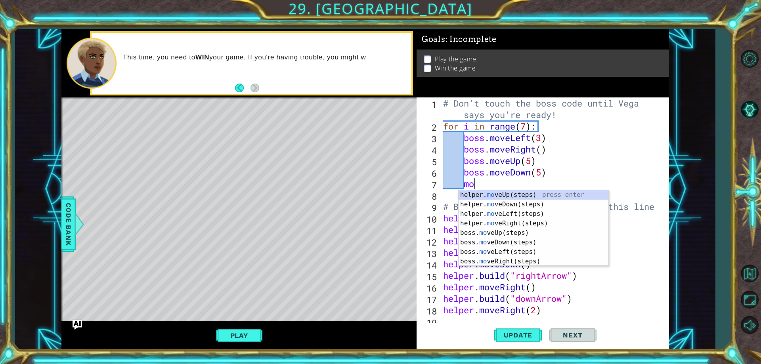
type textarea "m"
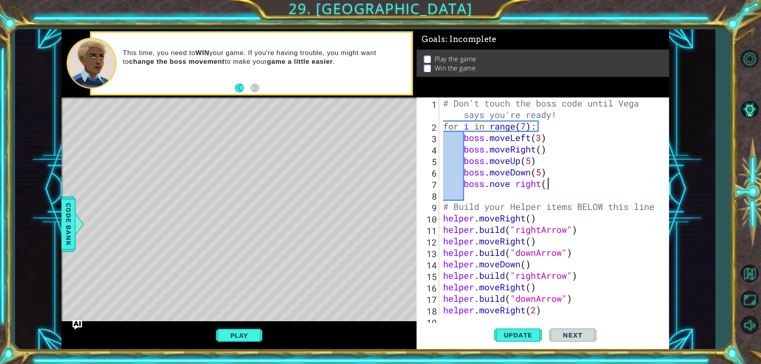
scroll to position [0, 5]
type textarea "boss.nove right(5)"
click at [495, 190] on div "# Don't touch the boss code until [PERSON_NAME] says you're ready! for i in ran…" at bounding box center [552, 223] width 223 height 253
click at [495, 189] on div "# Don't touch the boss code until [PERSON_NAME] says you're ready! for i in ran…" at bounding box center [552, 223] width 223 height 253
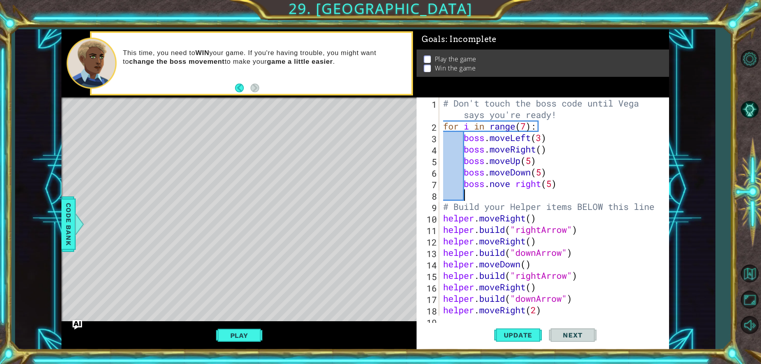
click at [495, 181] on div "# Don't touch the boss code until [PERSON_NAME] says you're ready! for i in ran…" at bounding box center [552, 223] width 223 height 253
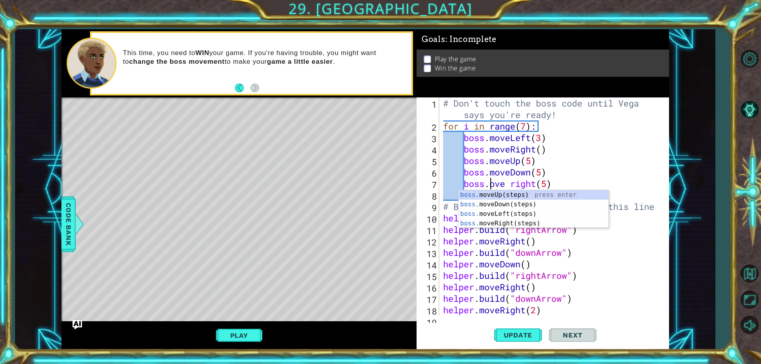
scroll to position [0, 3]
click at [529, 340] on button "Update" at bounding box center [518, 335] width 48 height 25
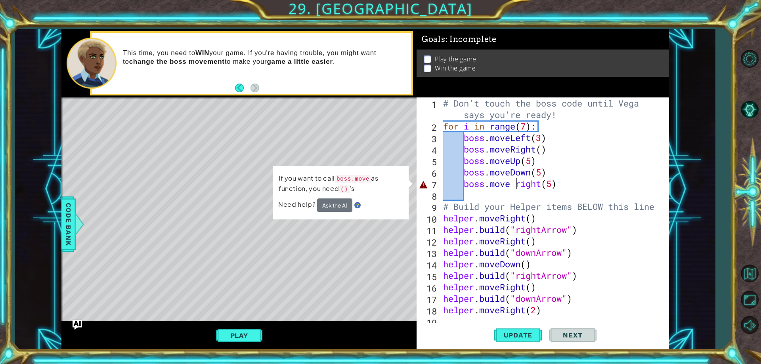
click at [516, 185] on div "# Don't touch the boss code until [PERSON_NAME] says you're ready! for i in ran…" at bounding box center [552, 223] width 223 height 253
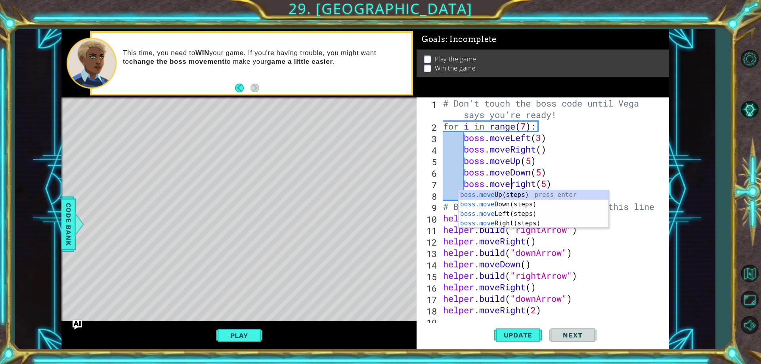
click at [518, 184] on div "# Don't touch the boss code until [PERSON_NAME] says you're ready! for i in ran…" at bounding box center [552, 223] width 223 height 253
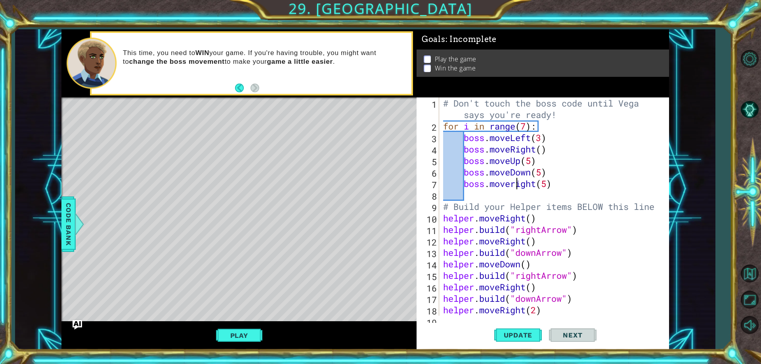
click at [514, 185] on div "# Don't touch the boss code until [PERSON_NAME] says you're ready! for i in ran…" at bounding box center [552, 223] width 223 height 253
type textarea "boss.moveRight(5)"
click at [533, 343] on button "Update" at bounding box center [518, 335] width 48 height 25
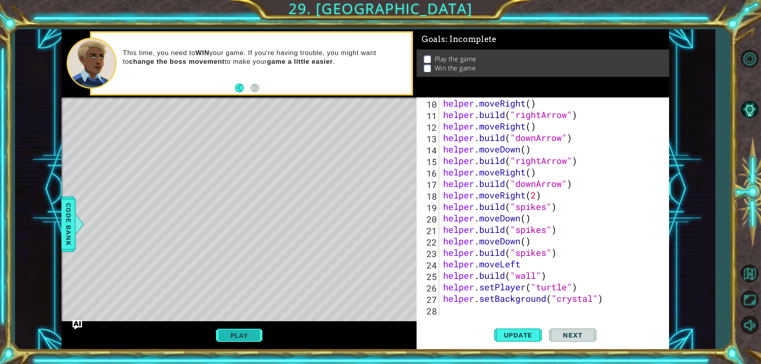
click at [257, 339] on button "Play" at bounding box center [239, 335] width 46 height 15
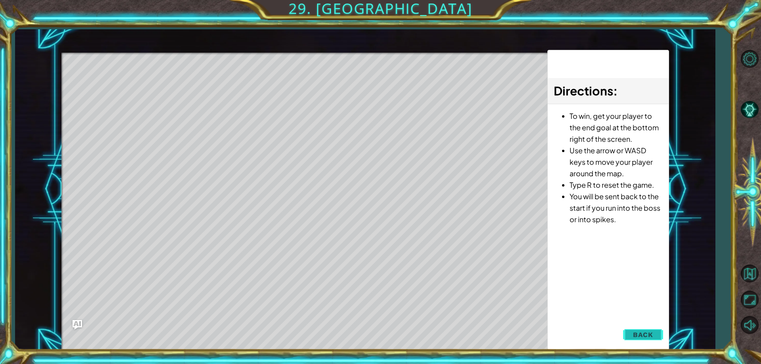
click at [636, 334] on span "Back" at bounding box center [643, 335] width 20 height 8
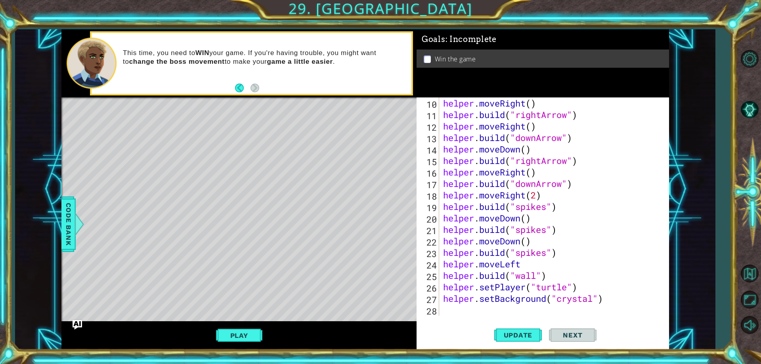
click at [517, 317] on div "boss.moveRight(5) 10 11 12 13 14 15 16 17 18 19 20 21 22 23 24 25 26 27 28 help…" at bounding box center [542, 223] width 252 height 252
click at [517, 310] on div "helper . moveRight ( ) helper . build ( "rightArrow" ) helper . moveRight ( ) h…" at bounding box center [552, 217] width 223 height 241
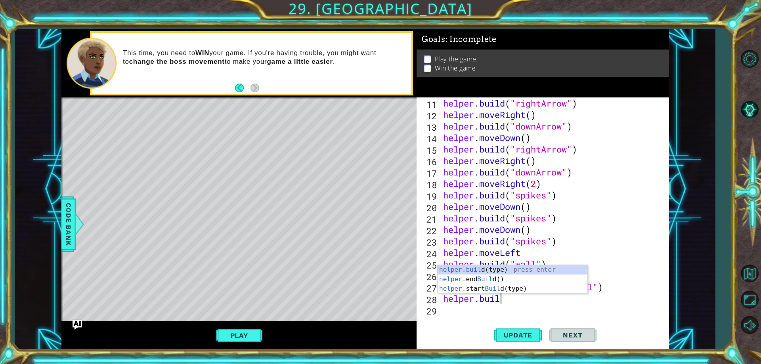
scroll to position [0, 2]
type textarea "helper."
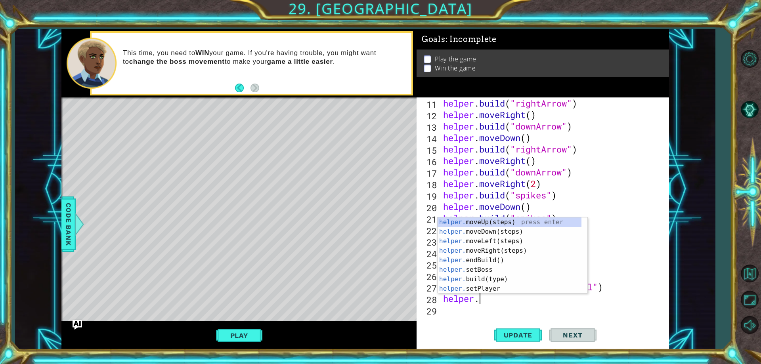
scroll to position [0, 1]
click at [512, 254] on div "helper. moveUp(steps) press enter helper. moveDown(steps) press enter helper. m…" at bounding box center [509, 265] width 144 height 95
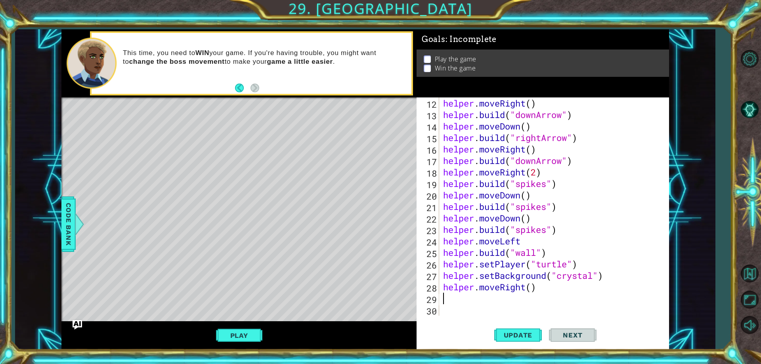
scroll to position [138, 0]
click at [532, 292] on div "helper . moveRight ( ) helper . build ( "downArrow" ) helper . moveDown ( ) hel…" at bounding box center [552, 217] width 223 height 241
type textarea "helper.moveRight(6)"
click at [527, 307] on div "helper . moveRight ( ) helper . build ( "downArrow" ) helper . moveDown ( ) hel…" at bounding box center [552, 217] width 223 height 241
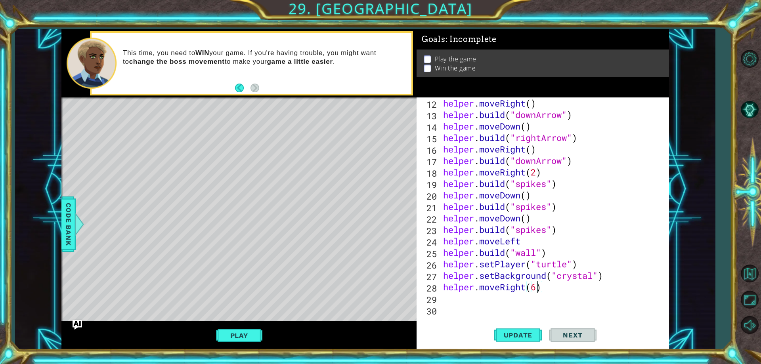
scroll to position [0, 0]
click at [529, 305] on div "helper . moveRight ( ) helper . build ( "downArrow" ) helper . moveDown ( ) hel…" at bounding box center [552, 217] width 223 height 241
click at [530, 305] on div "helper . moveRight ( ) helper . build ( "downArrow" ) helper . moveDown ( ) hel…" at bounding box center [552, 217] width 223 height 241
click at [536, 301] on div "helper . moveRight ( ) helper . build ( "downArrow" ) helper . moveDown ( ) hel…" at bounding box center [552, 217] width 223 height 241
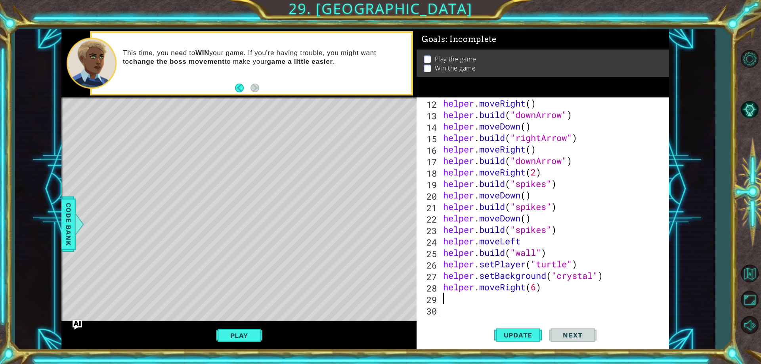
type textarea "helper.moveRight(6)"
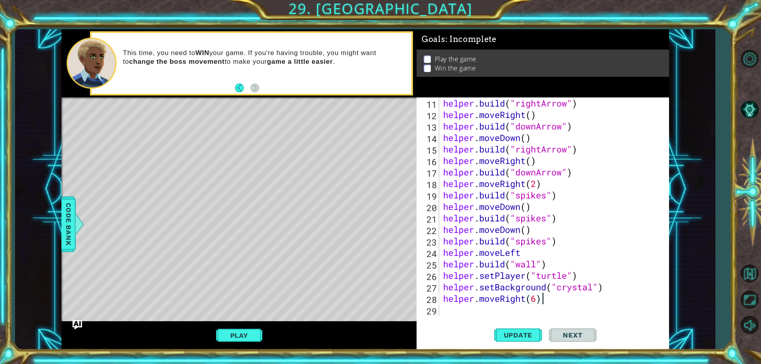
scroll to position [126, 0]
click at [520, 315] on div "helper . build ( "rightArrow" ) helper . moveRight ( ) helper . build ( "downAr…" at bounding box center [552, 217] width 223 height 241
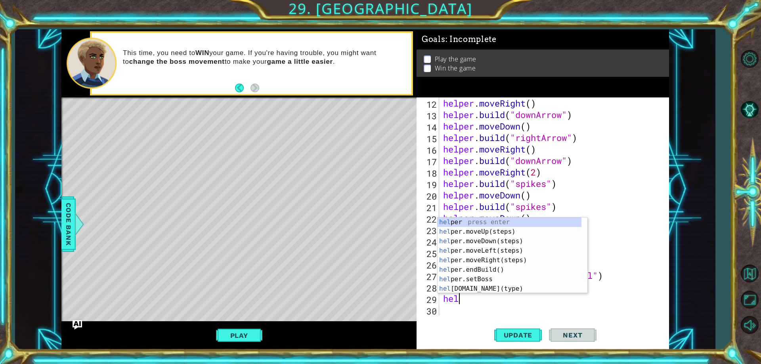
scroll to position [0, 1]
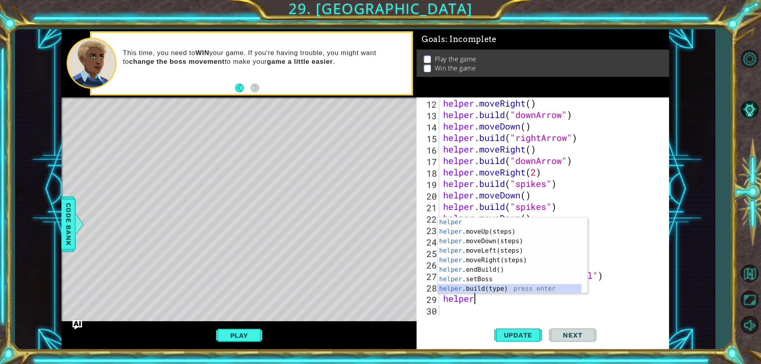
click at [506, 285] on div "helper press enter helper .moveUp(steps) press enter helper .moveDown(steps) pr…" at bounding box center [509, 265] width 144 height 95
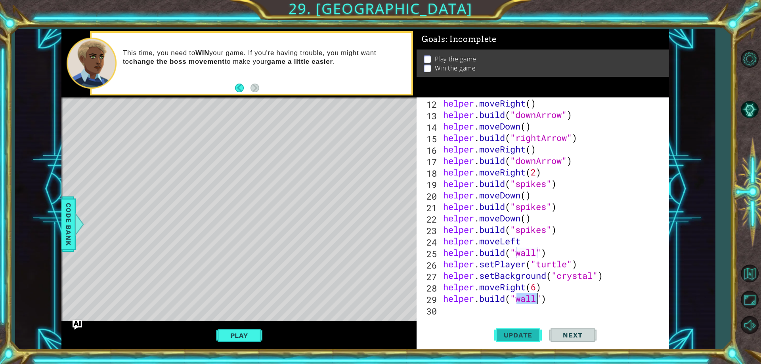
type textarea "[DOMAIN_NAME]("wall")"
click at [533, 336] on span "Update" at bounding box center [518, 335] width 45 height 8
click at [553, 309] on div "helper . moveRight ( ) helper . build ( "downArrow" ) helper . moveDown ( ) hel…" at bounding box center [552, 217] width 223 height 241
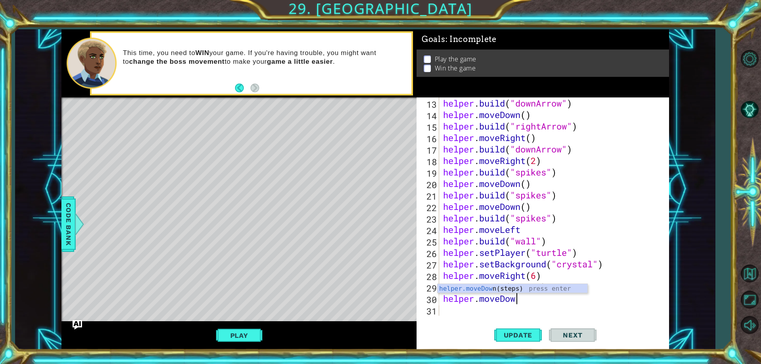
scroll to position [0, 3]
type textarea "helper.moveDown()"
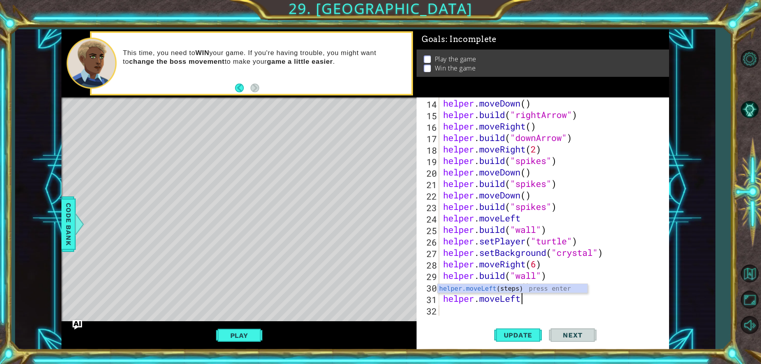
scroll to position [0, 4]
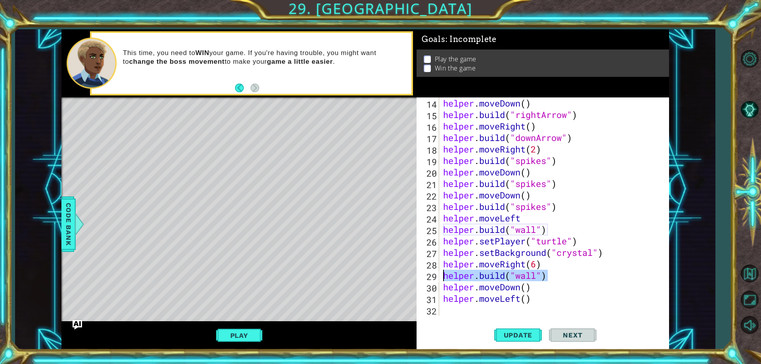
drag, startPoint x: 559, startPoint y: 275, endPoint x: 422, endPoint y: 275, distance: 136.7
click at [422, 275] on div "helper.moveLeft() 14 15 16 17 18 19 20 21 22 23 24 25 26 27 28 29 30 31 32 help…" at bounding box center [541, 206] width 250 height 218
type textarea "[DOMAIN_NAME]("wall")"
click at [497, 307] on div "helper . moveDown ( ) helper . build ( "rightArrow" ) helper . moveRight ( ) he…" at bounding box center [552, 217] width 223 height 241
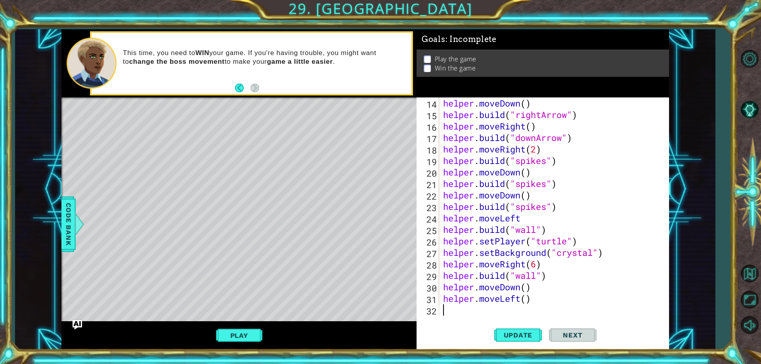
paste textarea "[DOMAIN_NAME]("wall")"
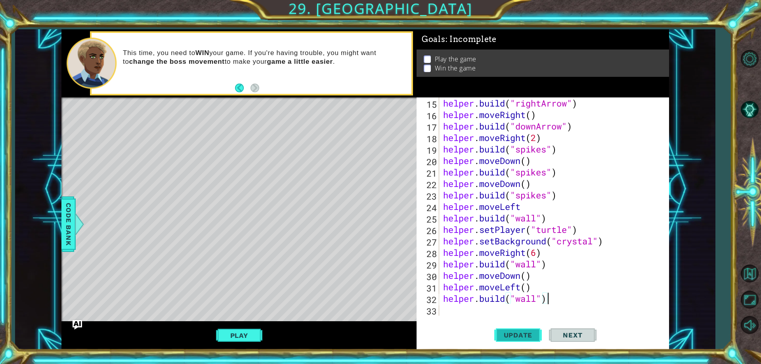
type textarea "[DOMAIN_NAME]("wall")"
click at [516, 331] on span "Update" at bounding box center [518, 335] width 45 height 8
click at [259, 338] on button "Play" at bounding box center [239, 335] width 46 height 15
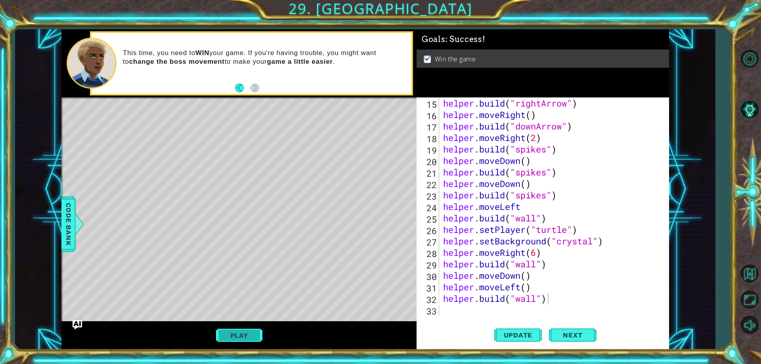
click at [251, 341] on button "Play" at bounding box center [239, 335] width 46 height 15
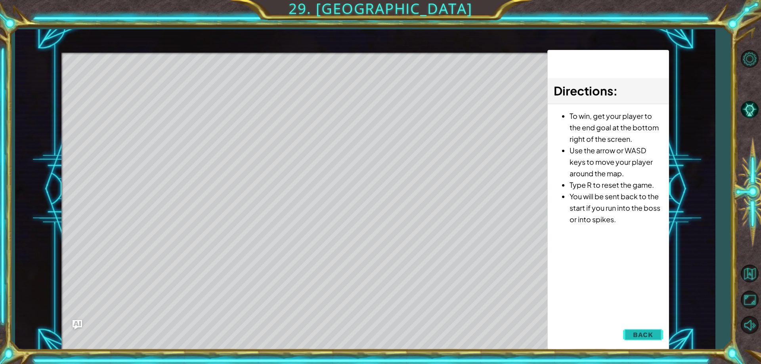
drag, startPoint x: 642, startPoint y: 312, endPoint x: 634, endPoint y: 333, distance: 22.6
click at [636, 325] on div "Directions : To win, get your player to the end goal at the bottom right of the…" at bounding box center [608, 200] width 122 height 301
click at [634, 333] on span "Back" at bounding box center [643, 335] width 20 height 8
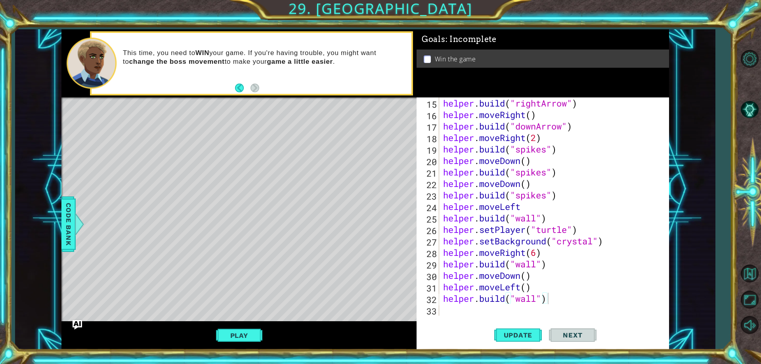
click at [471, 304] on div "helper . build ( "rightArrow" ) helper . moveRight ( ) helper . build ( "downAr…" at bounding box center [552, 217] width 223 height 241
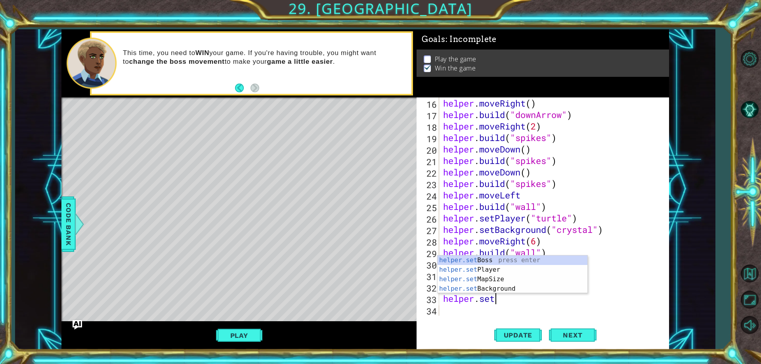
scroll to position [0, 2]
click at [507, 261] on div "helper.set Boss press enter helper.set Player press enter helper.set MapSize pr…" at bounding box center [512, 284] width 150 height 57
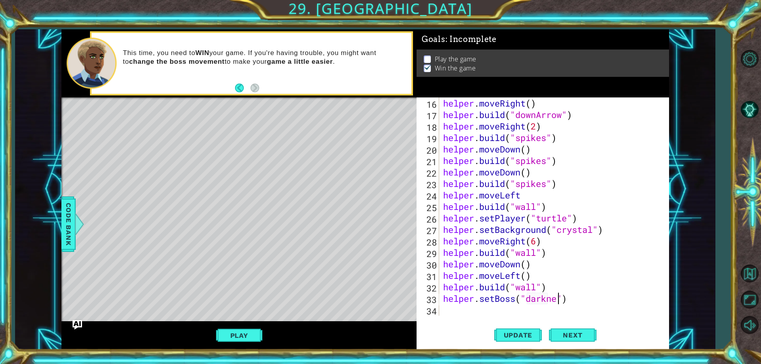
type textarea "helper.setBoss("darkness")"
click at [564, 220] on div "helper . moveRight ( ) helper . build ( "downArrow" ) helper . moveRight ( 2 ) …" at bounding box center [552, 217] width 223 height 241
click at [569, 218] on div "helper . moveRight ( ) helper . build ( "downArrow" ) helper . moveRight ( 2 ) …" at bounding box center [552, 217] width 223 height 241
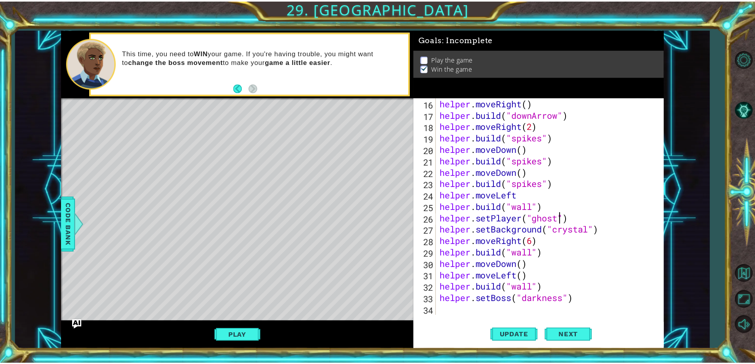
scroll to position [0, 6]
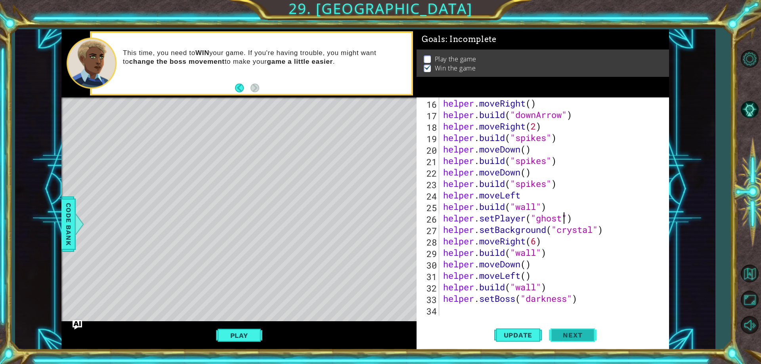
type textarea "helper.setPlayer("ghost")"
drag, startPoint x: 582, startPoint y: 337, endPoint x: 579, endPoint y: 340, distance: 5.0
click at [579, 339] on button "Next" at bounding box center [573, 335] width 48 height 25
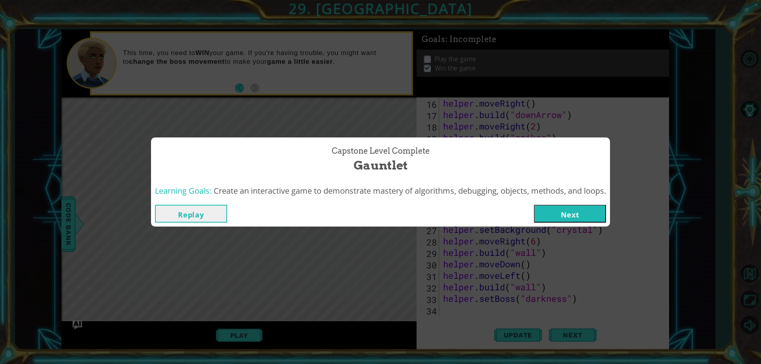
click at [177, 175] on div "Capstone Level Complete Gauntlet" at bounding box center [380, 159] width 451 height 36
click at [106, 184] on div "Capstone Level Complete Gauntlet Learning Goals: Create an interactive game to …" at bounding box center [380, 182] width 761 height 364
click at [209, 215] on button "Replay" at bounding box center [191, 214] width 72 height 18
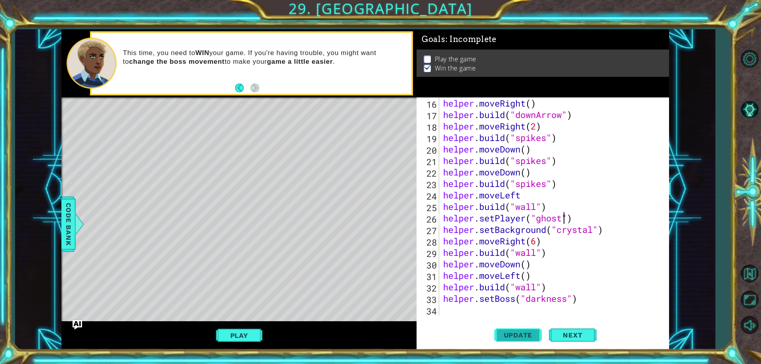
drag, startPoint x: 511, startPoint y: 321, endPoint x: 506, endPoint y: 327, distance: 7.3
click at [508, 323] on div "helper.setPlayer("ghost") 16 17 18 19 20 21 22 23 24 25 26 27 28 29 30 31 32 33…" at bounding box center [542, 223] width 252 height 252
click at [505, 327] on button "Update" at bounding box center [518, 335] width 48 height 25
click at [252, 340] on button "Play" at bounding box center [239, 335] width 46 height 15
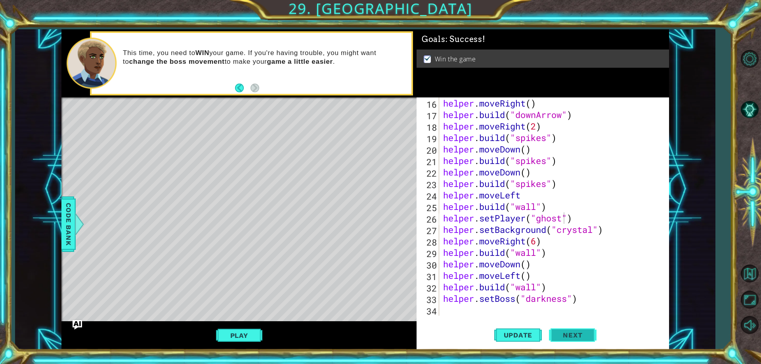
click at [552, 329] on button "Next" at bounding box center [573, 335] width 48 height 25
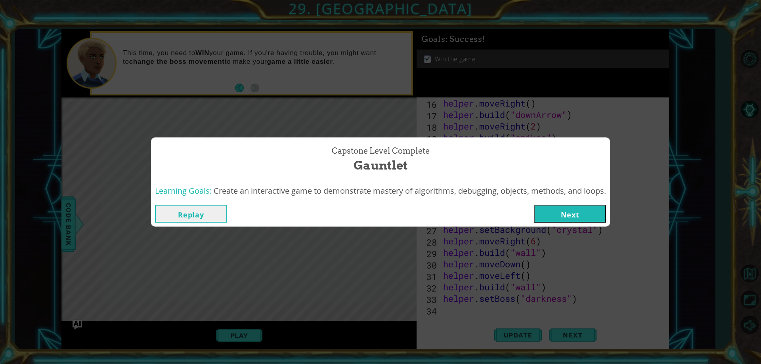
click at [568, 216] on button "Next" at bounding box center [570, 214] width 72 height 18
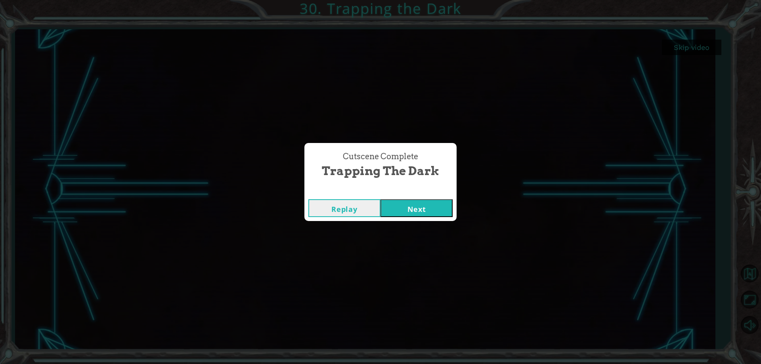
drag, startPoint x: 392, startPoint y: 199, endPoint x: 390, endPoint y: 206, distance: 7.9
click at [390, 202] on button "Next" at bounding box center [416, 208] width 72 height 18
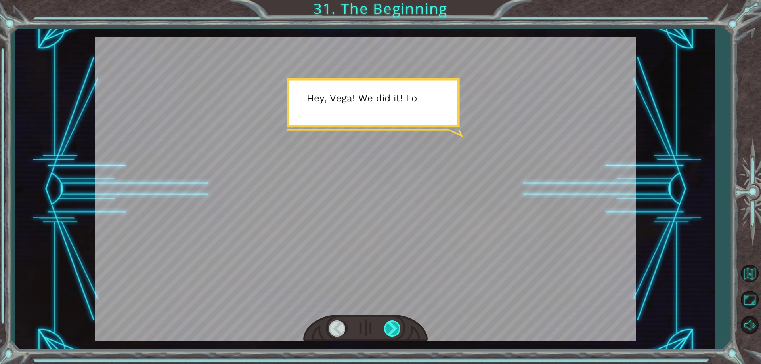
click at [546, 329] on div at bounding box center [365, 189] width 541 height 304
click at [394, 332] on div at bounding box center [393, 329] width 18 height 16
click at [393, 332] on div at bounding box center [393, 329] width 18 height 16
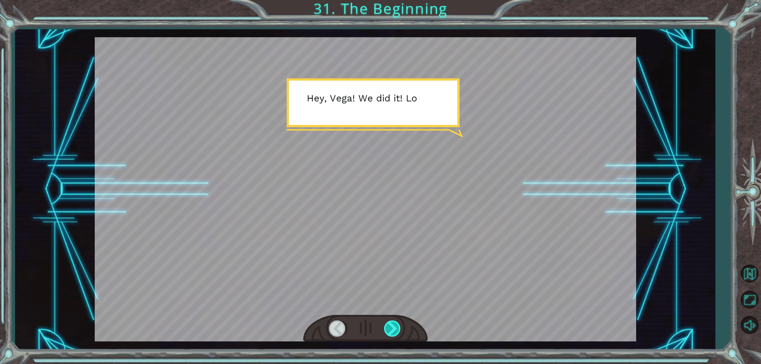
click at [393, 332] on div at bounding box center [393, 329] width 18 height 16
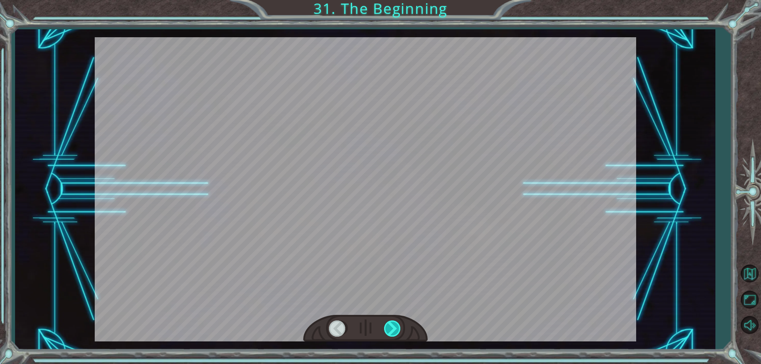
click at [393, 332] on div at bounding box center [393, 329] width 18 height 16
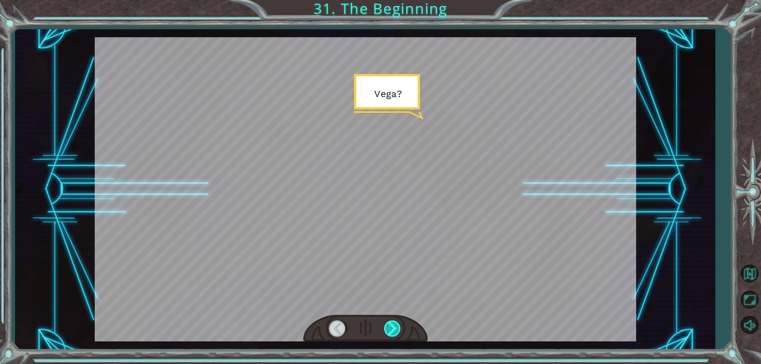
click at [393, 332] on div at bounding box center [393, 329] width 18 height 16
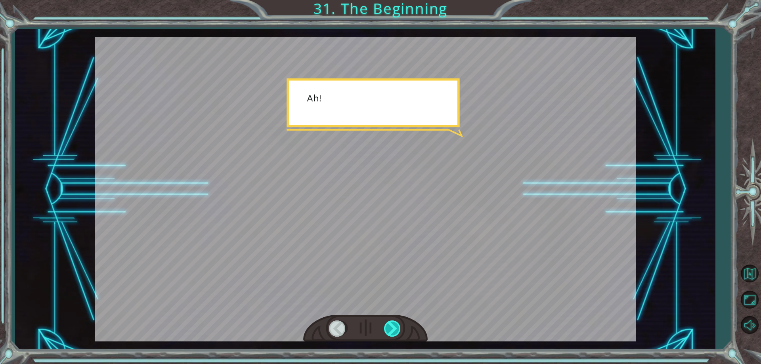
click at [393, 332] on div at bounding box center [393, 329] width 18 height 16
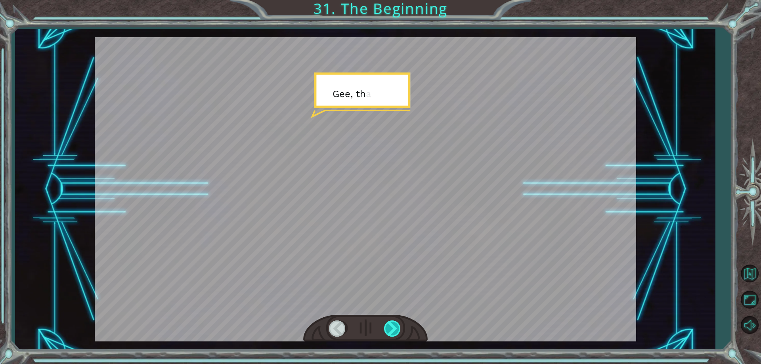
click at [393, 332] on div at bounding box center [393, 329] width 18 height 16
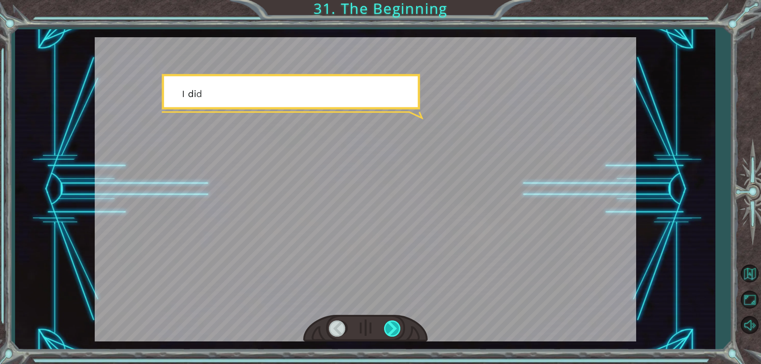
click at [393, 332] on div at bounding box center [393, 329] width 18 height 16
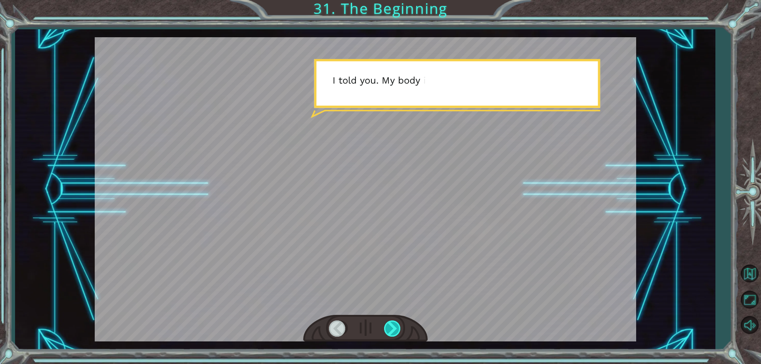
click at [393, 332] on div at bounding box center [393, 329] width 18 height 16
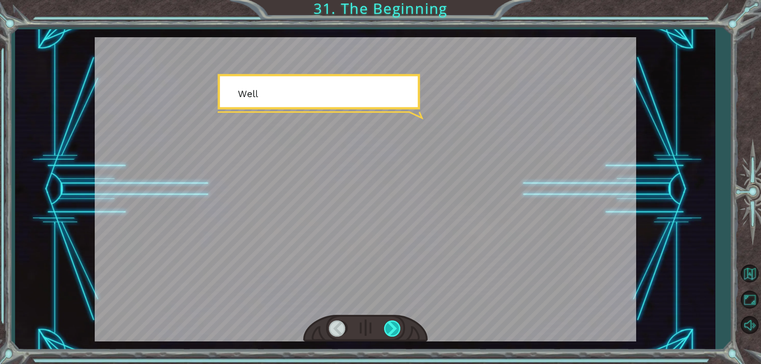
click at [393, 332] on div at bounding box center [393, 329] width 18 height 16
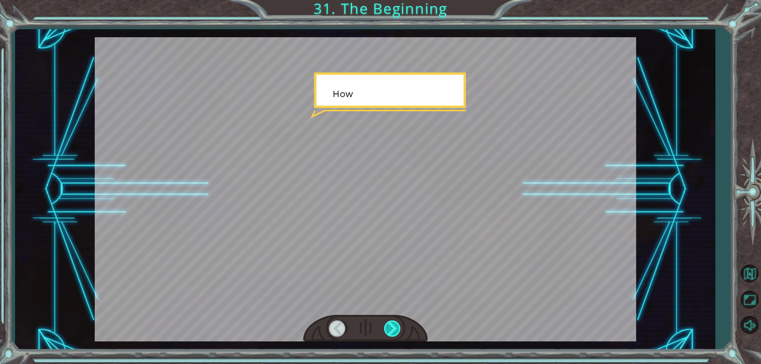
click at [393, 332] on div at bounding box center [393, 329] width 18 height 16
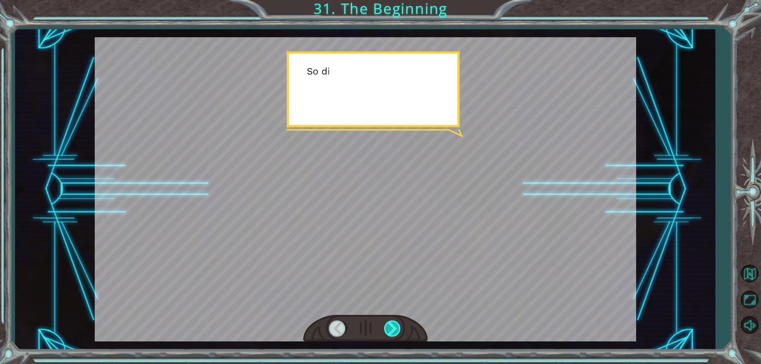
click at [393, 332] on div at bounding box center [393, 329] width 18 height 16
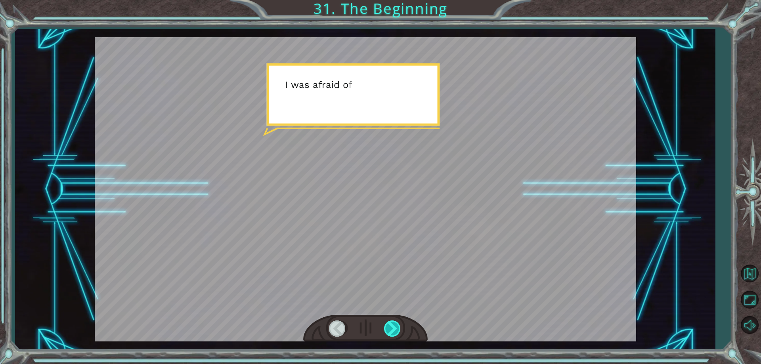
click at [393, 332] on div at bounding box center [393, 329] width 18 height 16
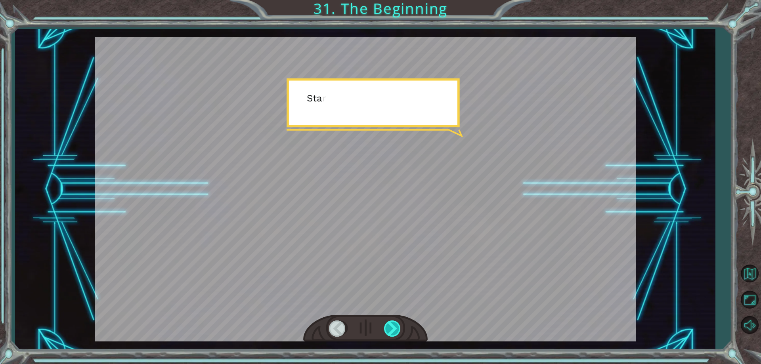
click at [393, 332] on div at bounding box center [393, 329] width 18 height 16
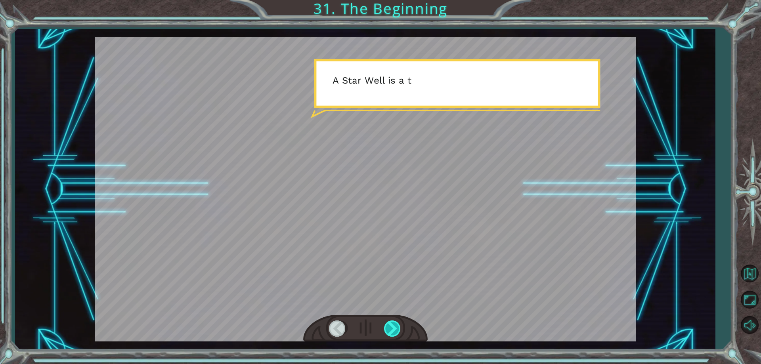
click at [393, 332] on div at bounding box center [393, 329] width 18 height 16
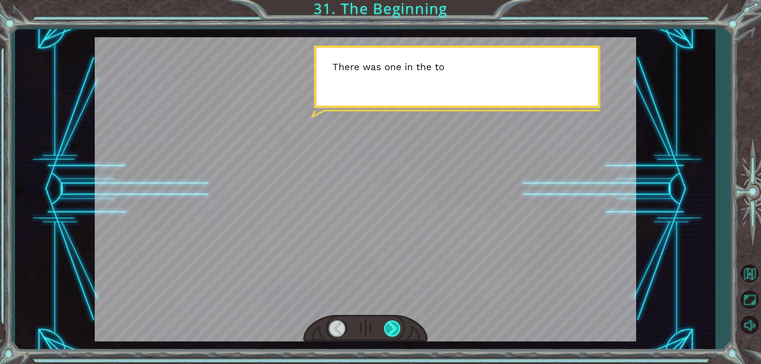
click at [393, 332] on div at bounding box center [393, 329] width 18 height 16
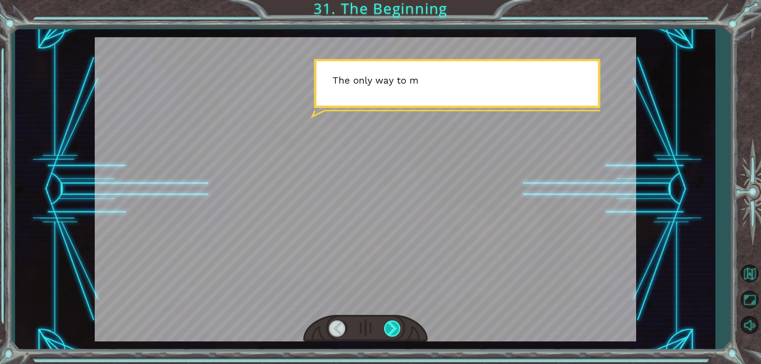
click at [393, 332] on div at bounding box center [393, 329] width 18 height 16
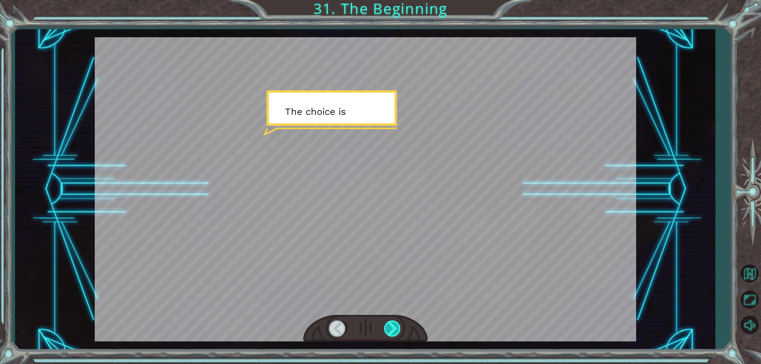
click at [393, 332] on div at bounding box center [393, 329] width 18 height 16
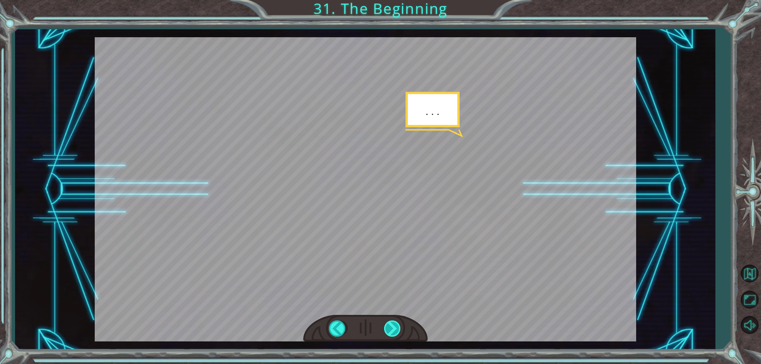
click at [393, 332] on div at bounding box center [393, 329] width 18 height 16
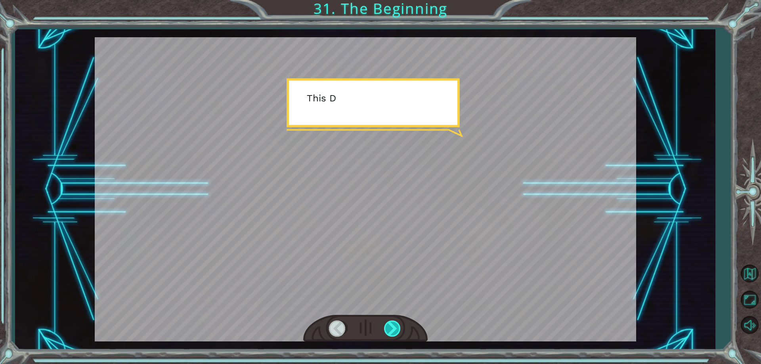
click at [393, 332] on div at bounding box center [393, 329] width 18 height 16
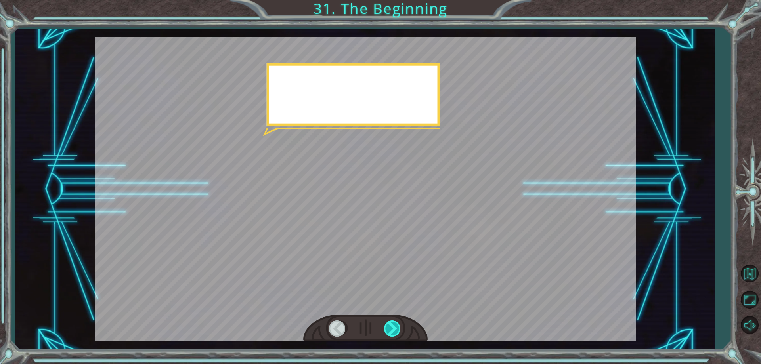
click at [393, 332] on div at bounding box center [393, 329] width 18 height 16
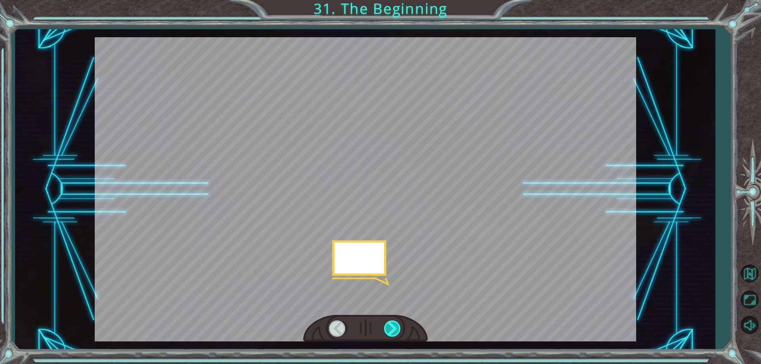
click at [393, 332] on div at bounding box center [393, 329] width 18 height 16
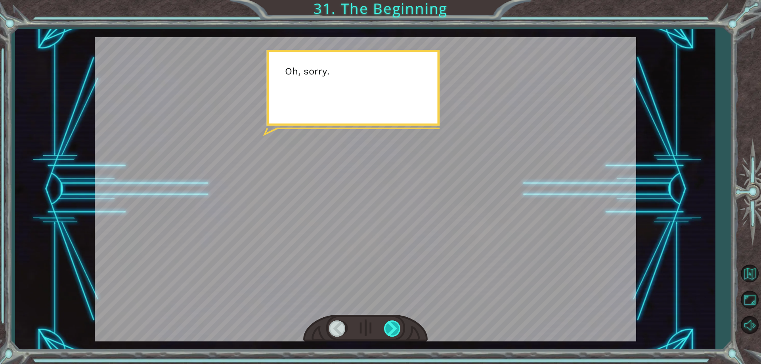
click at [393, 332] on div at bounding box center [393, 329] width 18 height 16
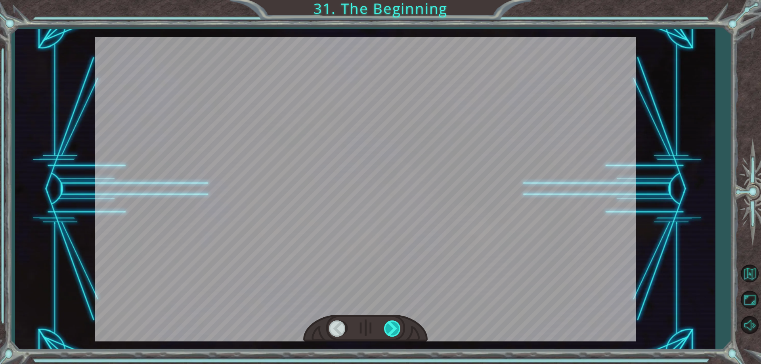
click at [393, 332] on div at bounding box center [393, 329] width 18 height 16
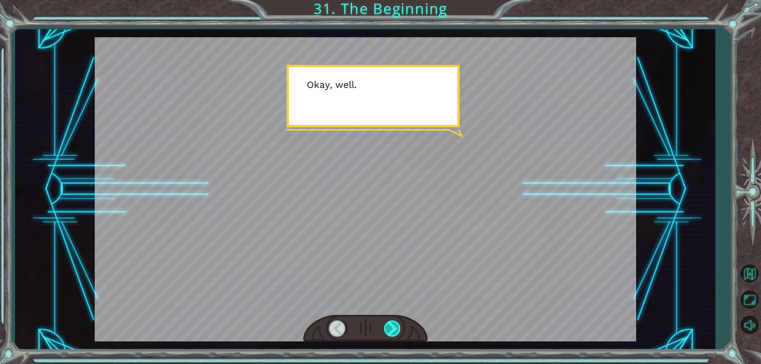
click at [393, 332] on div at bounding box center [393, 329] width 18 height 16
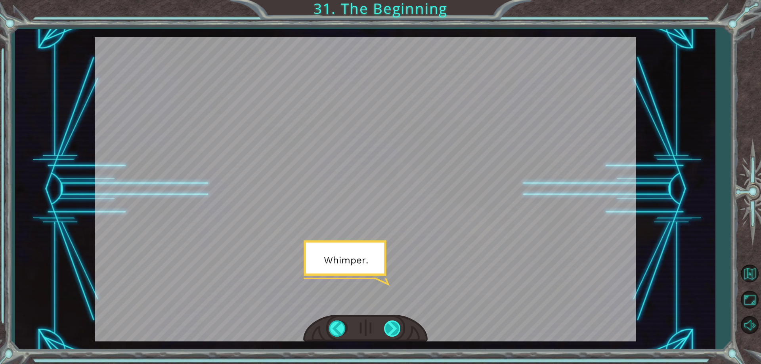
click at [393, 332] on div at bounding box center [393, 329] width 18 height 16
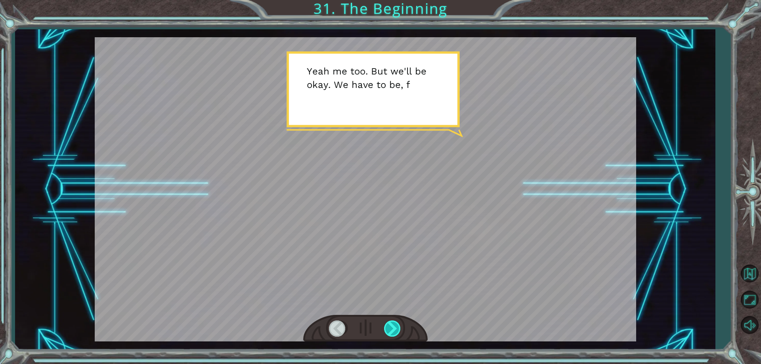
click at [393, 332] on div at bounding box center [393, 329] width 18 height 16
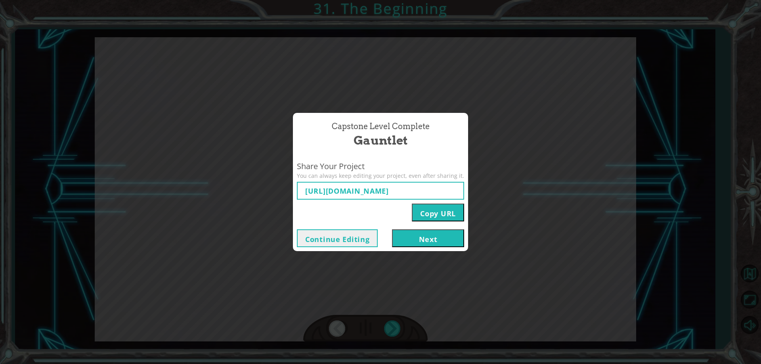
click at [432, 242] on button "Next" at bounding box center [428, 238] width 72 height 18
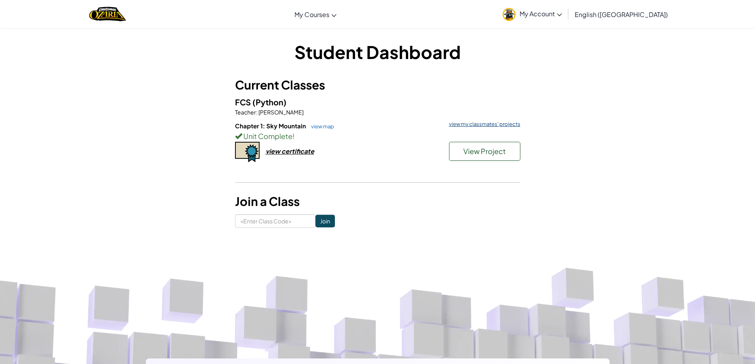
click at [465, 125] on link "view my classmates' projects" at bounding box center [482, 124] width 75 height 5
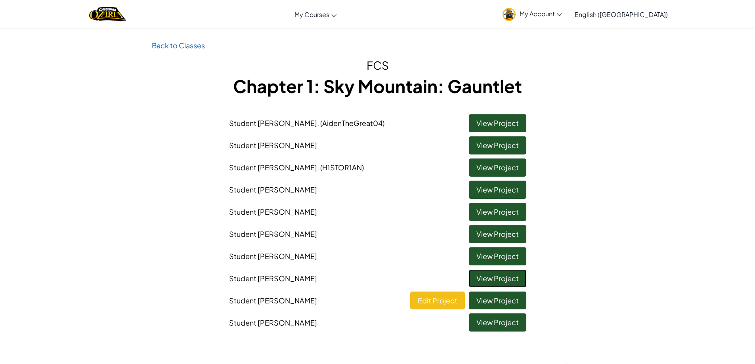
click at [482, 283] on link "View Project" at bounding box center [497, 278] width 57 height 18
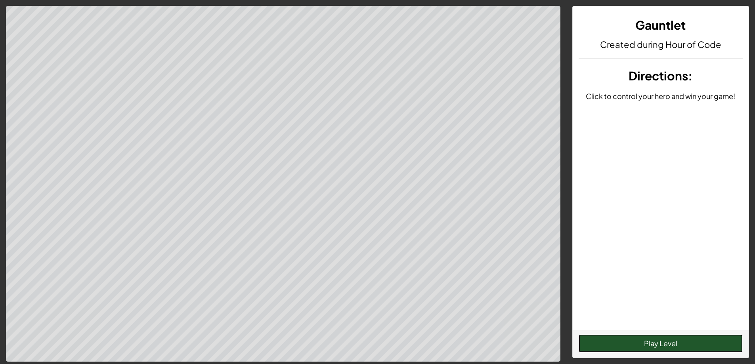
click at [644, 347] on button "Play Level" at bounding box center [661, 343] width 164 height 18
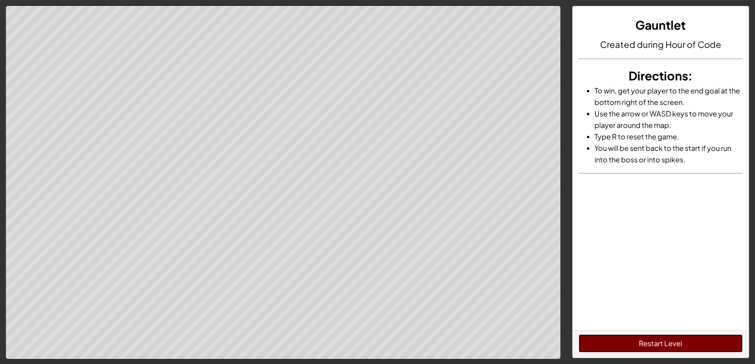
click at [679, 337] on button "Restart Level" at bounding box center [661, 343] width 164 height 18
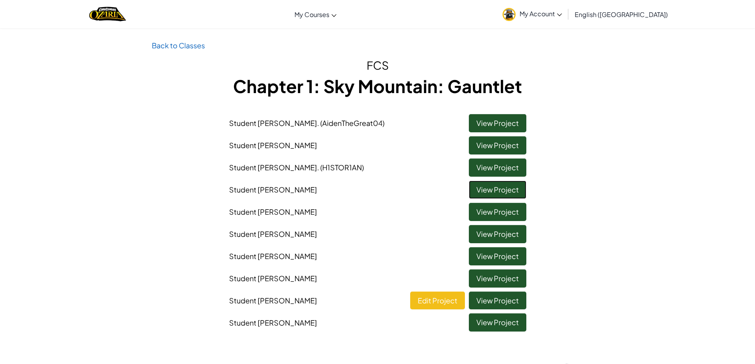
click at [487, 187] on link "View Project" at bounding box center [497, 190] width 57 height 18
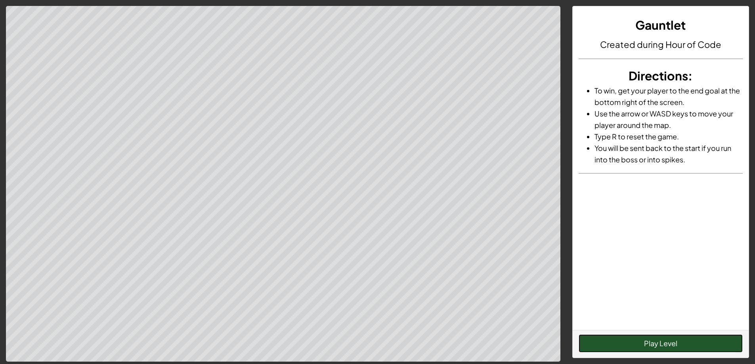
click at [603, 340] on button "Play Level" at bounding box center [661, 343] width 164 height 18
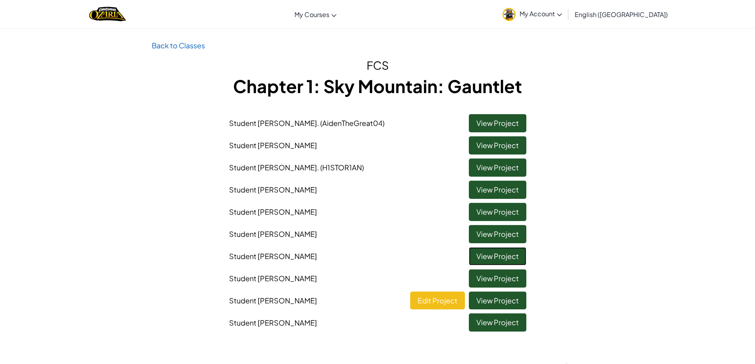
click at [487, 257] on link "View Project" at bounding box center [497, 256] width 57 height 18
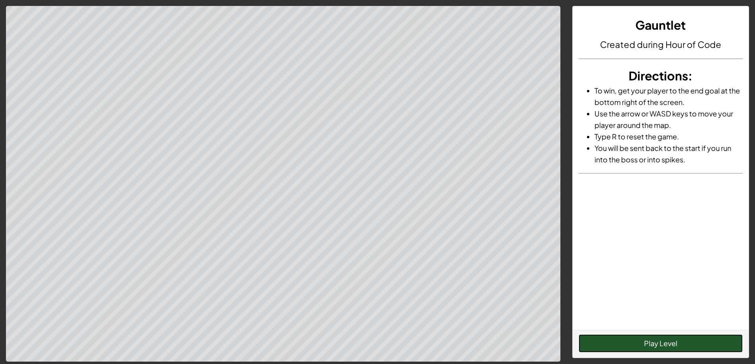
click at [626, 340] on button "Play Level" at bounding box center [661, 343] width 164 height 18
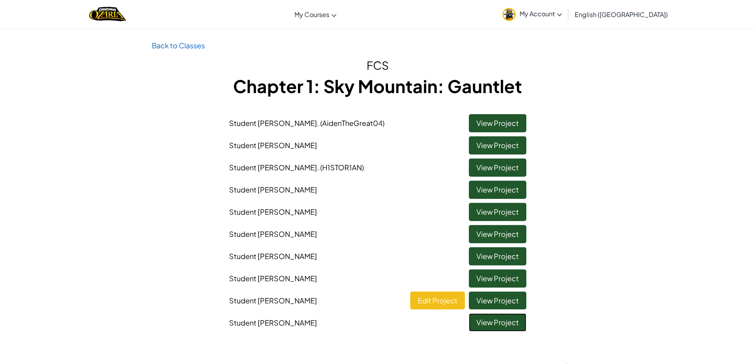
click at [488, 316] on link "View Project" at bounding box center [497, 322] width 57 height 18
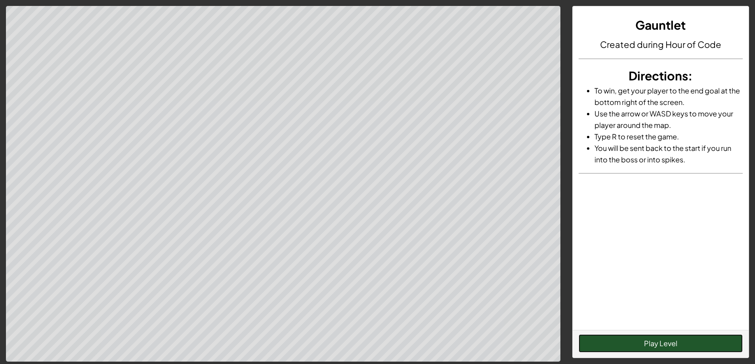
click at [579, 336] on button "Play Level" at bounding box center [661, 343] width 164 height 18
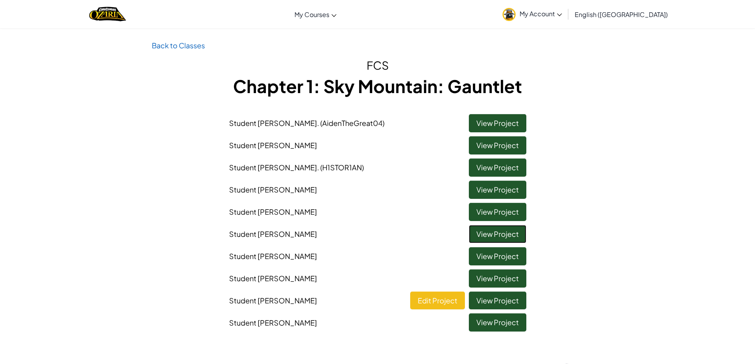
click at [492, 234] on link "View Project" at bounding box center [497, 234] width 57 height 18
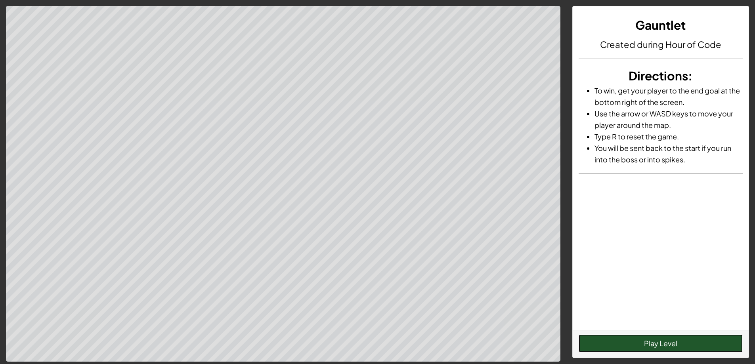
click at [626, 338] on button "Play Level" at bounding box center [661, 343] width 164 height 18
